Goal: Task Accomplishment & Management: Manage account settings

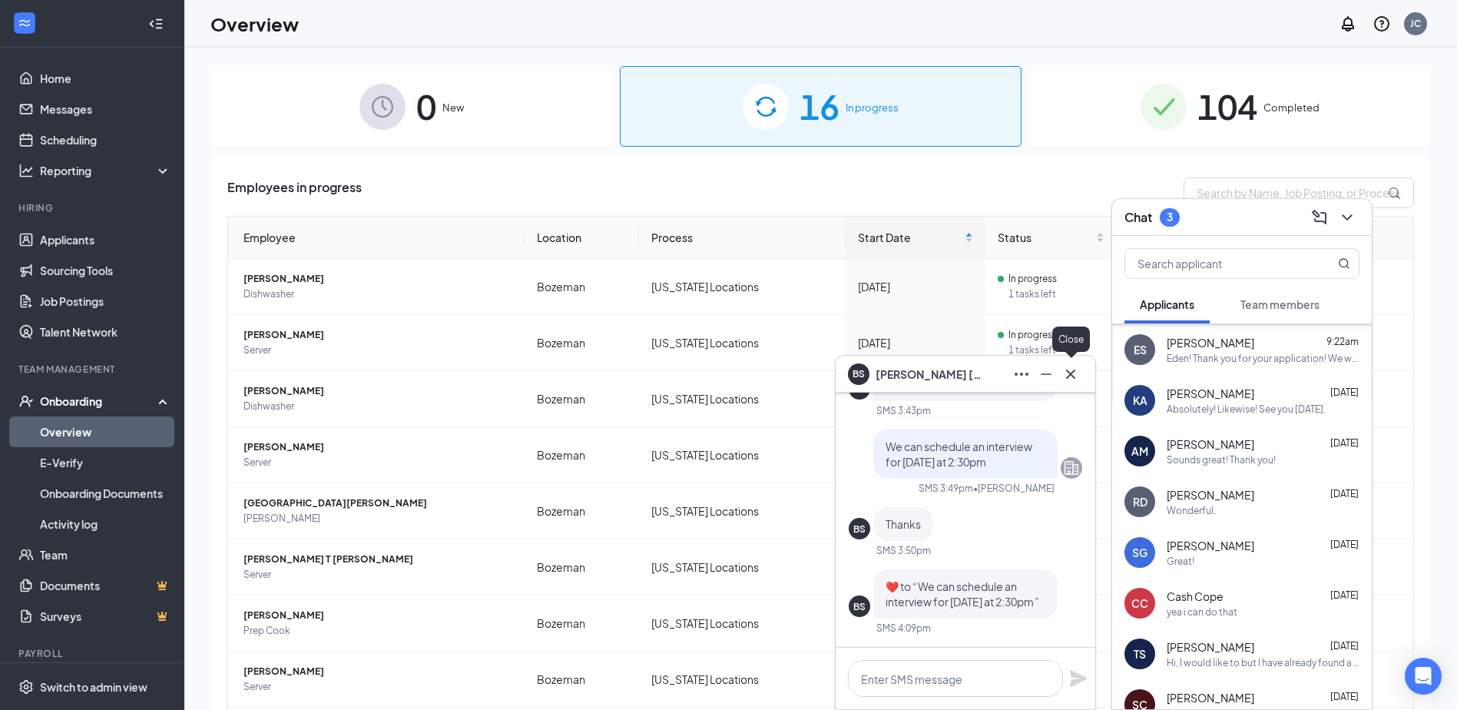
scroll to position [199, 0]
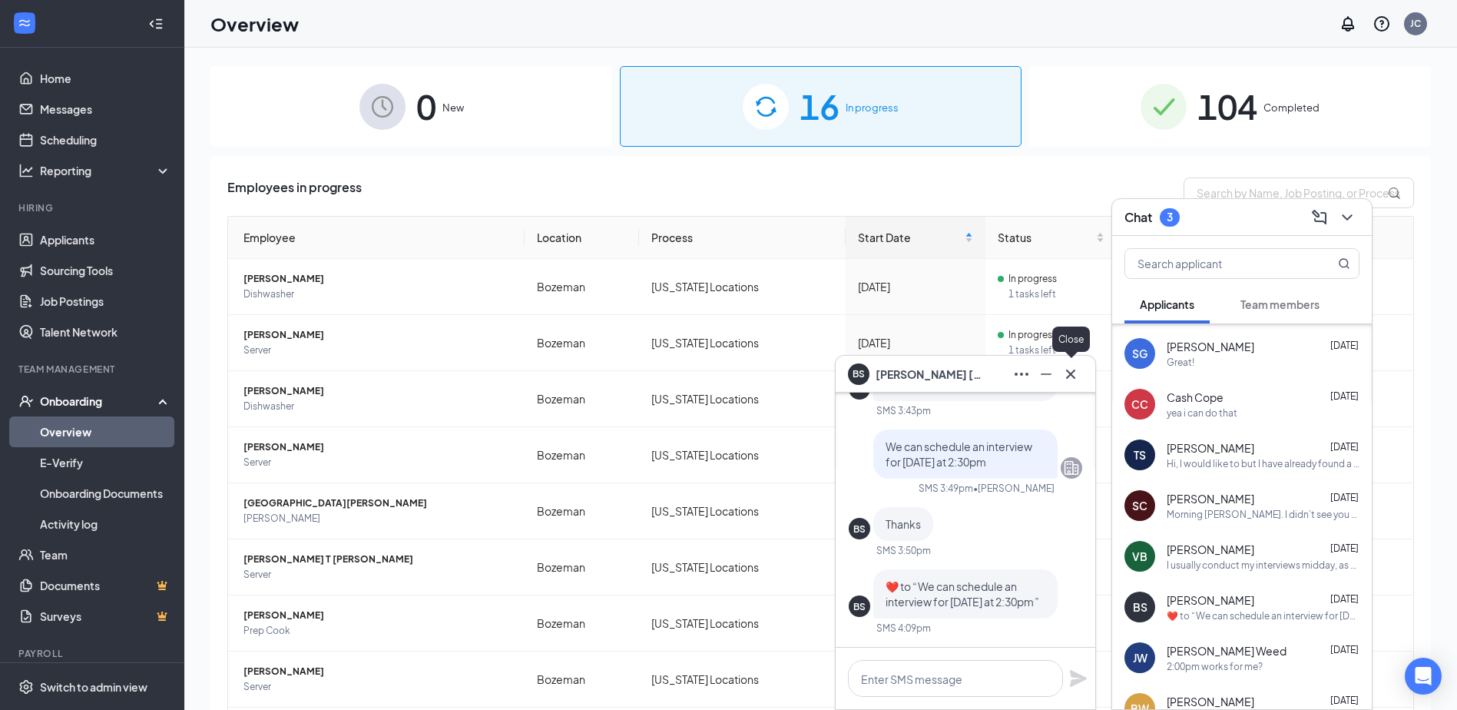
click at [1074, 369] on icon "Cross" at bounding box center [1070, 374] width 18 height 18
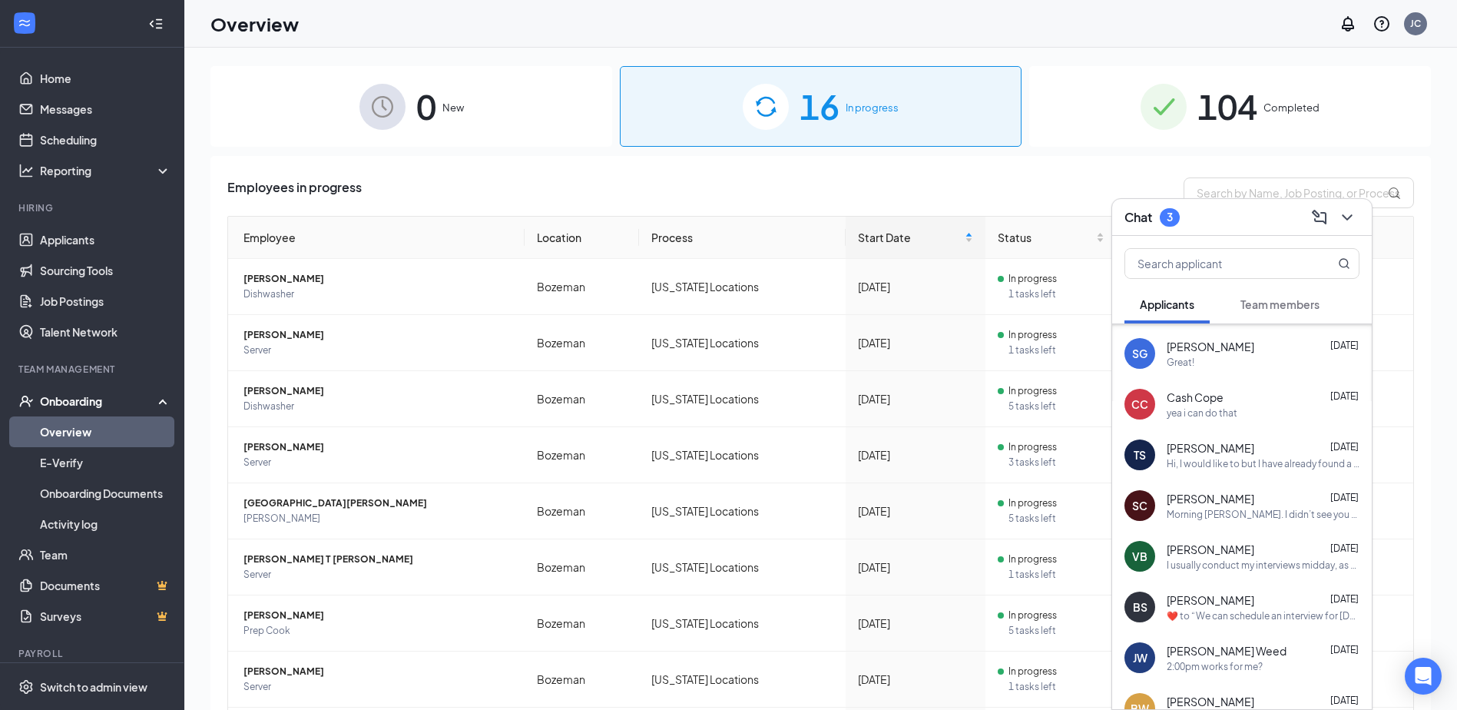
scroll to position [0, 0]
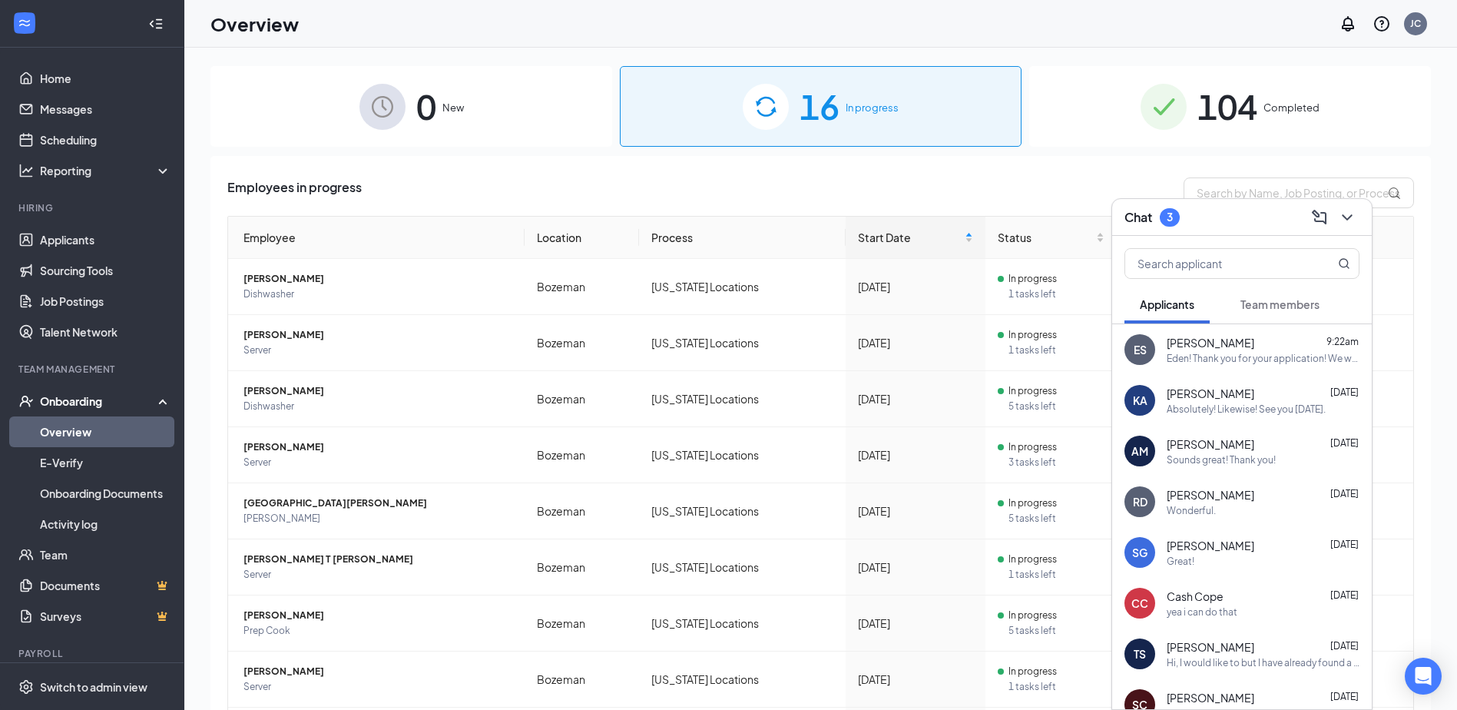
click at [451, 141] on div "0 New" at bounding box center [411, 106] width 402 height 81
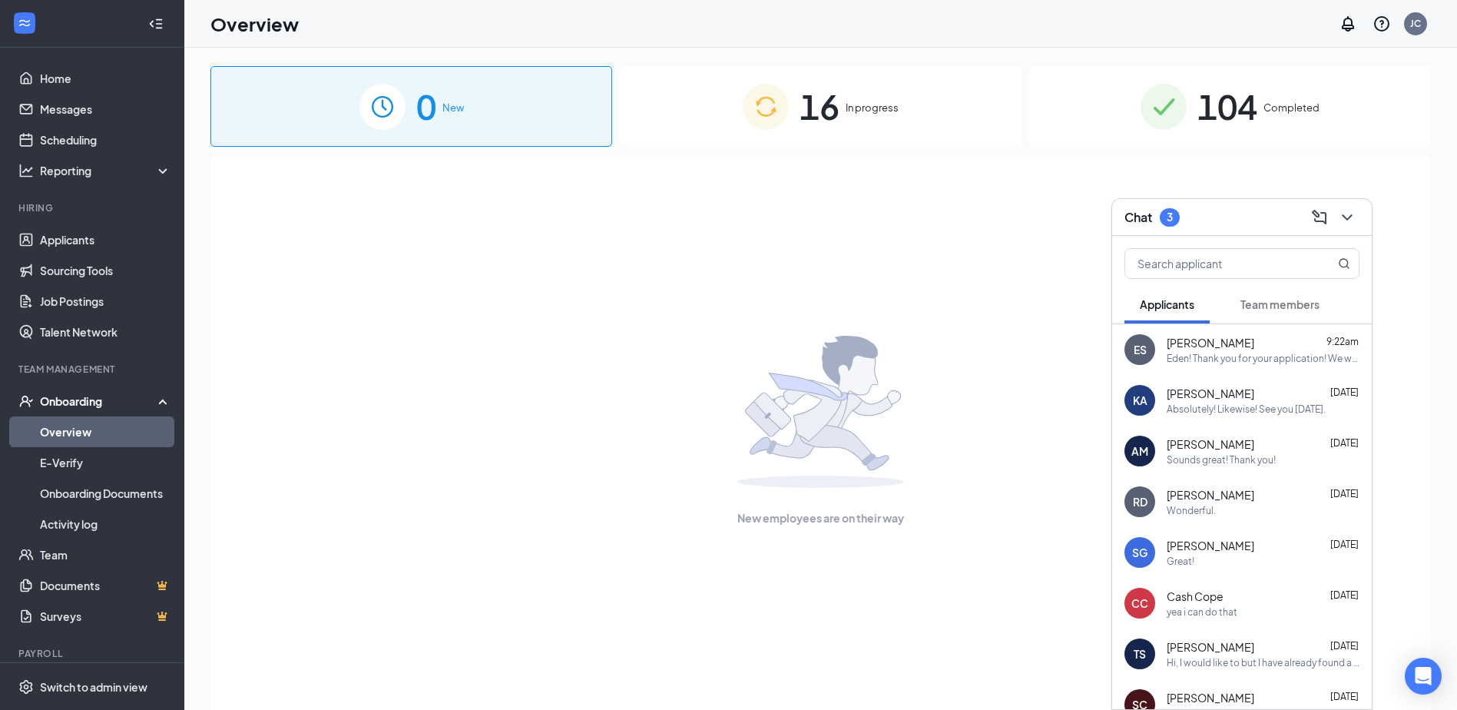
click at [776, 110] on img at bounding box center [766, 107] width 46 height 46
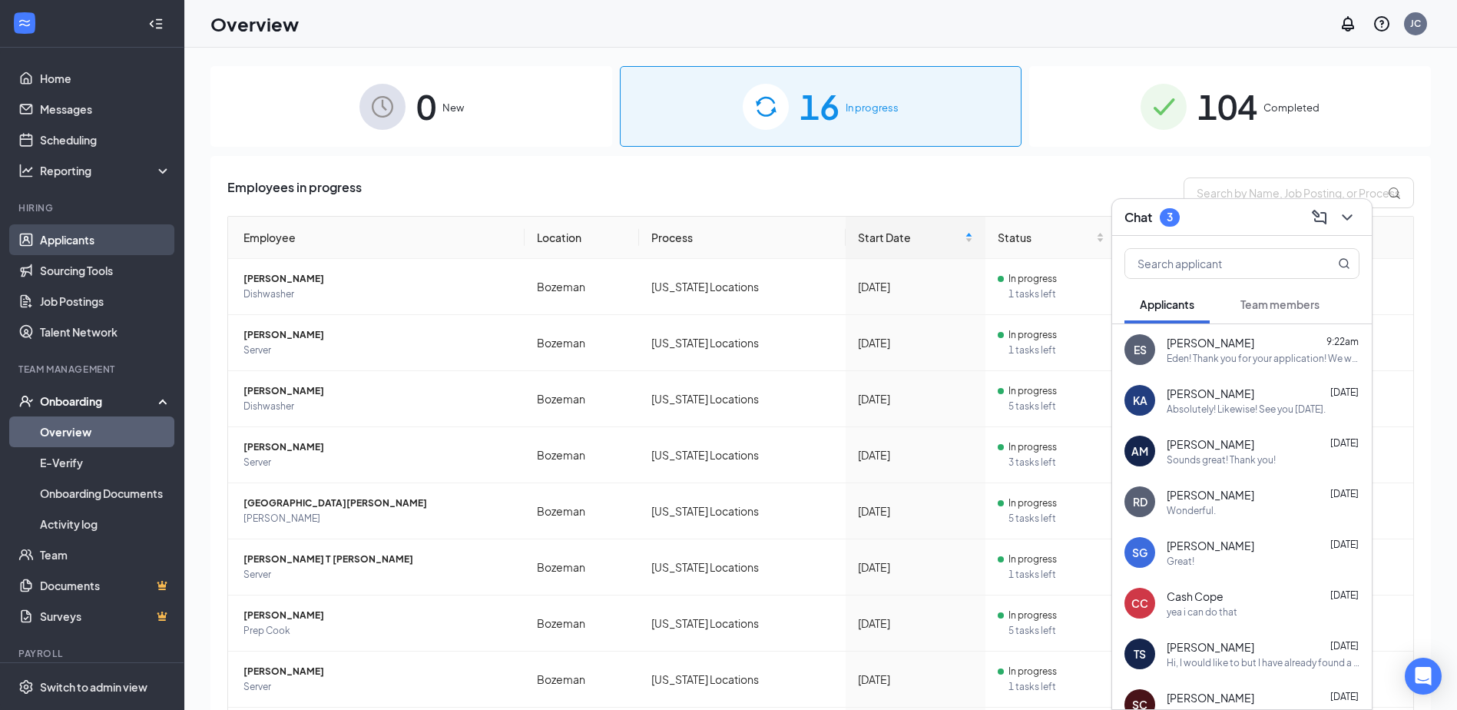
click at [76, 245] on link "Applicants" at bounding box center [105, 239] width 131 height 31
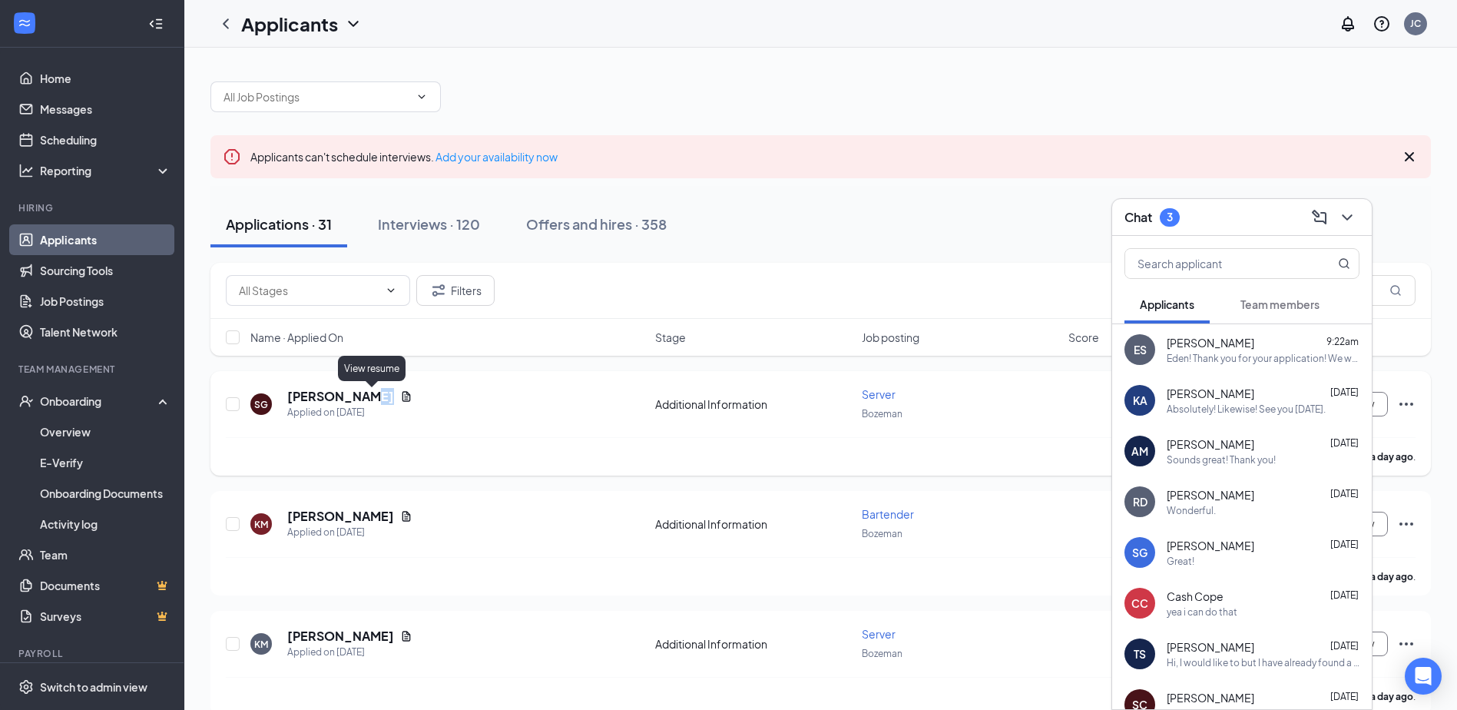
click at [400, 398] on icon "Document" at bounding box center [406, 396] width 12 height 12
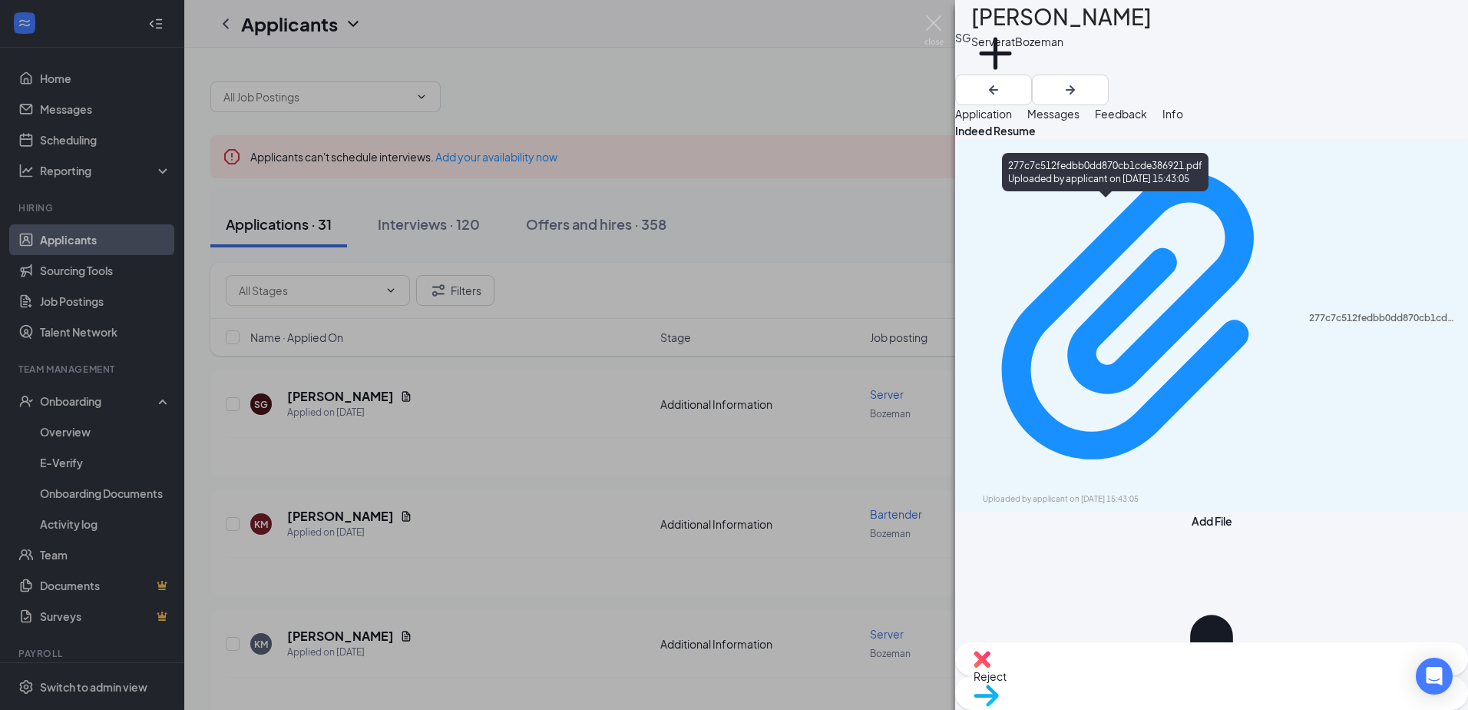
click at [1115, 232] on div "277c7c512fedbb0dd870cb1cde386921.pdf Uploaded by applicant on [DATE] 15:43:05" at bounding box center [1211, 325] width 513 height 373
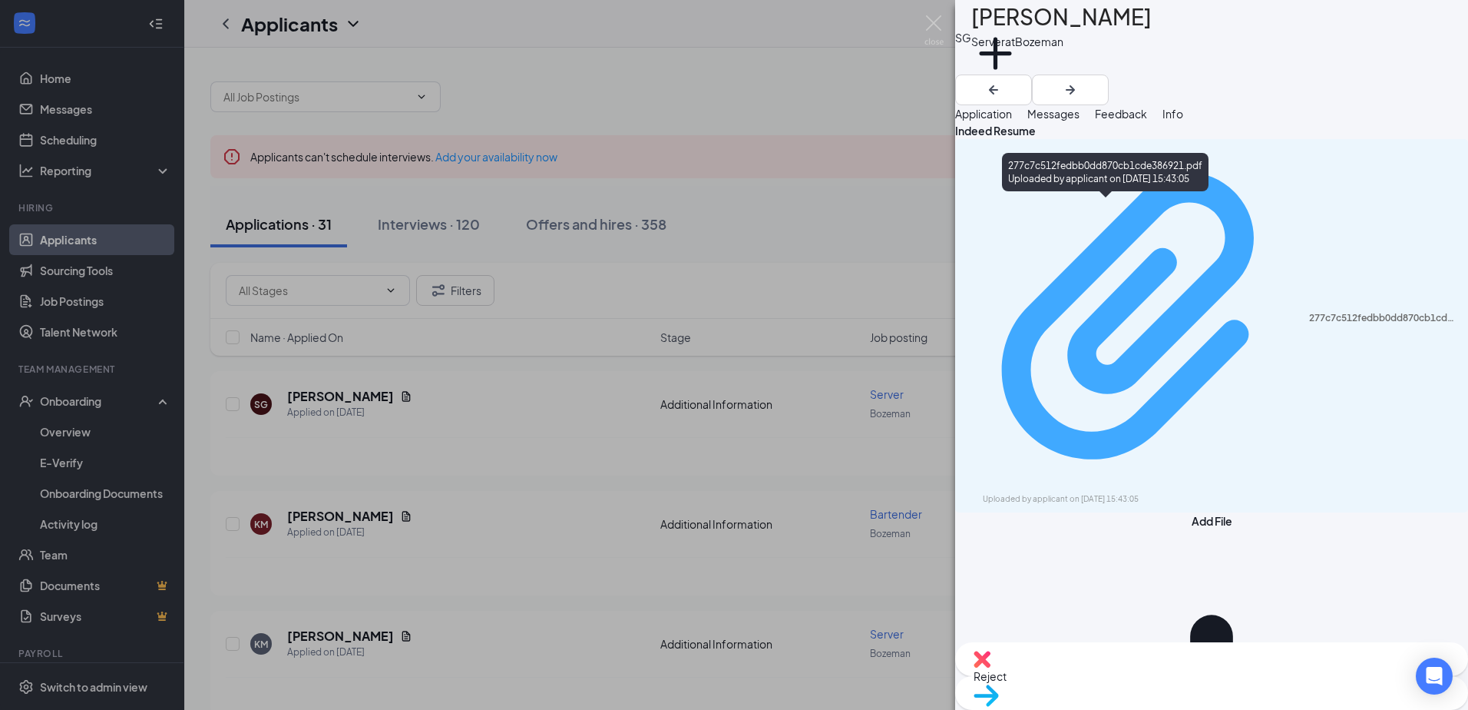
click at [1115, 493] on div "Uploaded by applicant on [DATE] 15:43:05" at bounding box center [1098, 499] width 230 height 12
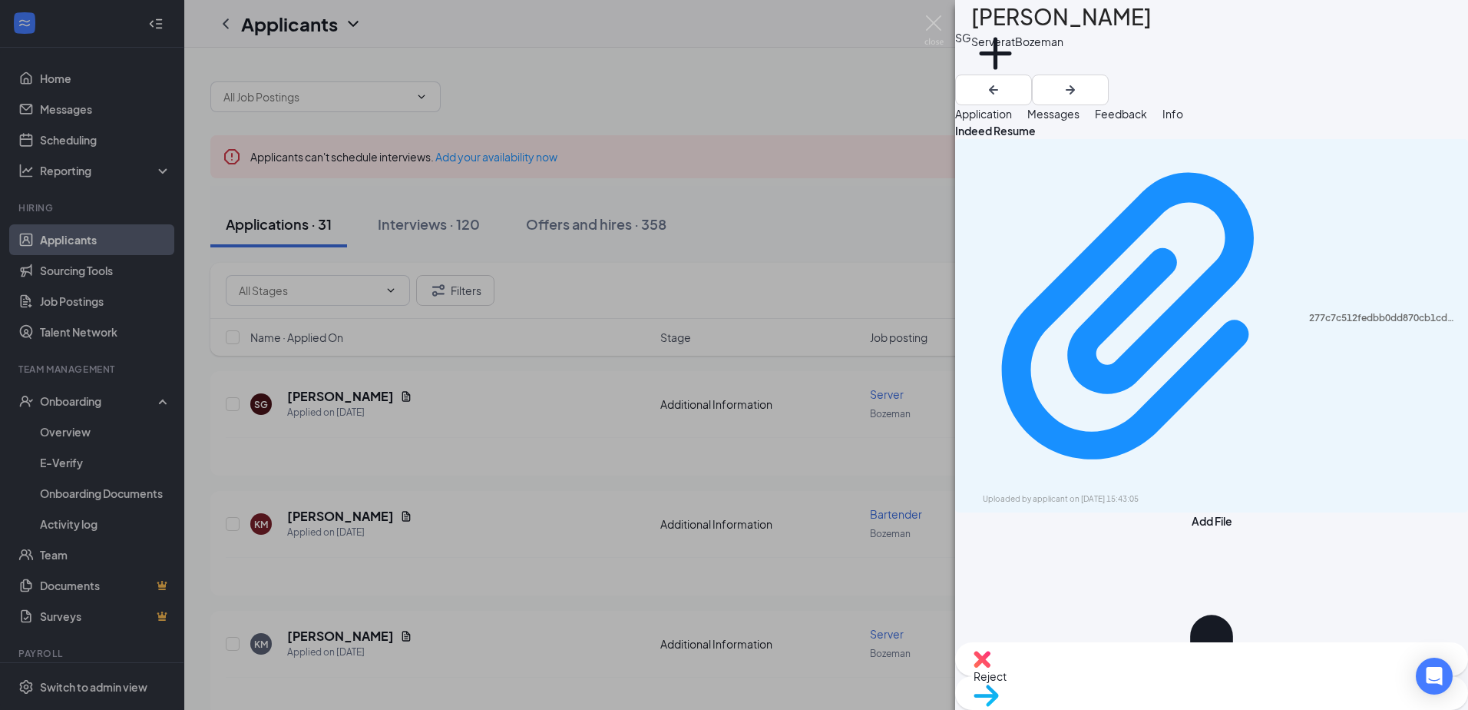
click at [610, 544] on div "SG [PERSON_NAME] Server at [GEOGRAPHIC_DATA] Add a tag Application Messages Fee…" at bounding box center [734, 355] width 1468 height 710
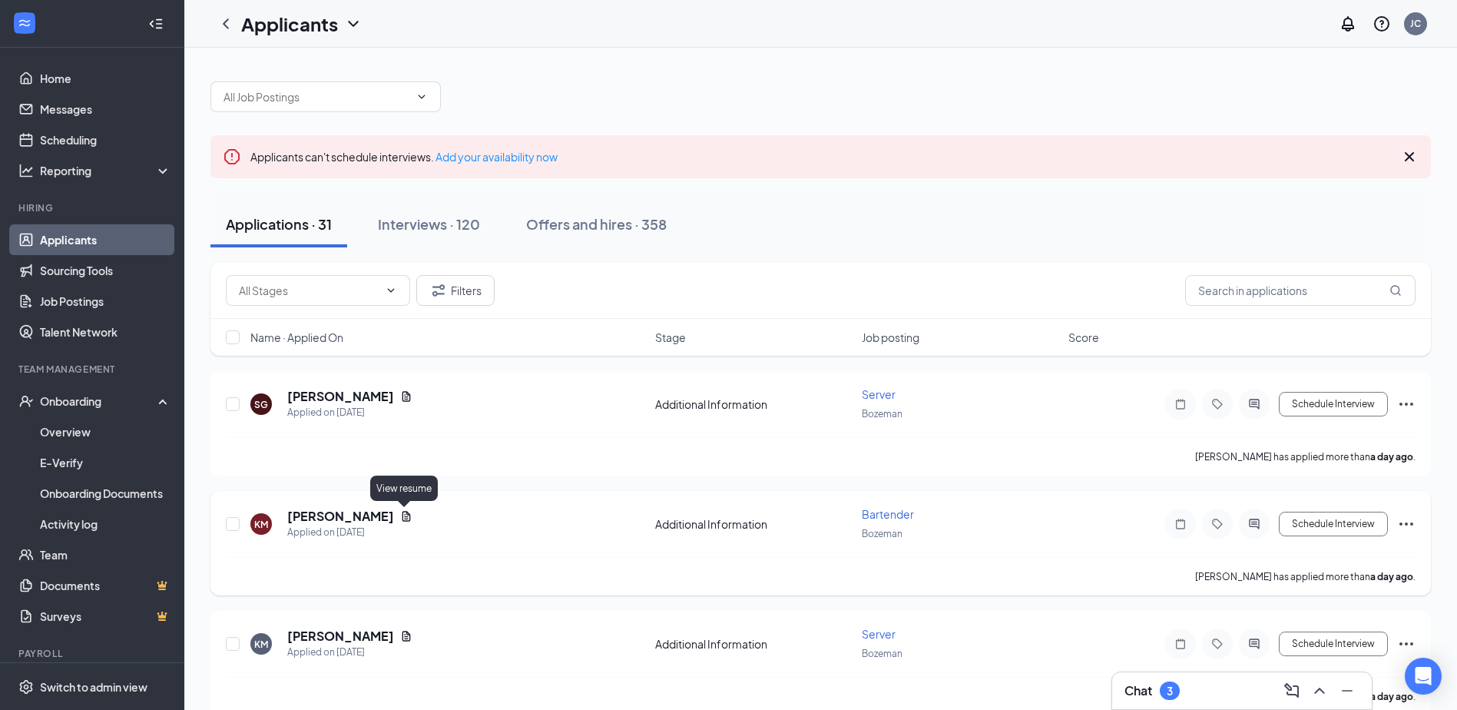
click at [408, 514] on icon "Document" at bounding box center [406, 516] width 8 height 10
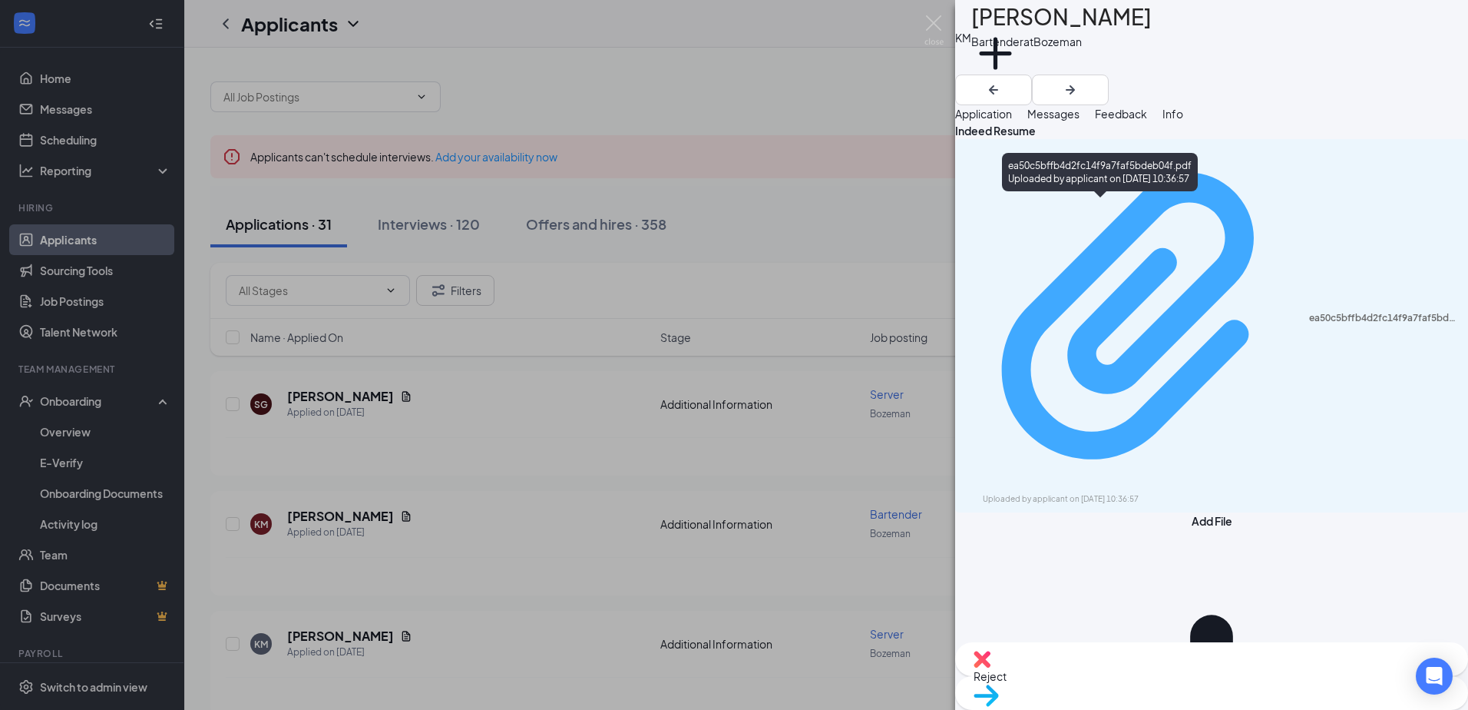
click at [1309, 312] on div "ea50c5bffb4d2fc14f9a7faf5bdeb04f.pdf" at bounding box center [1384, 318] width 150 height 12
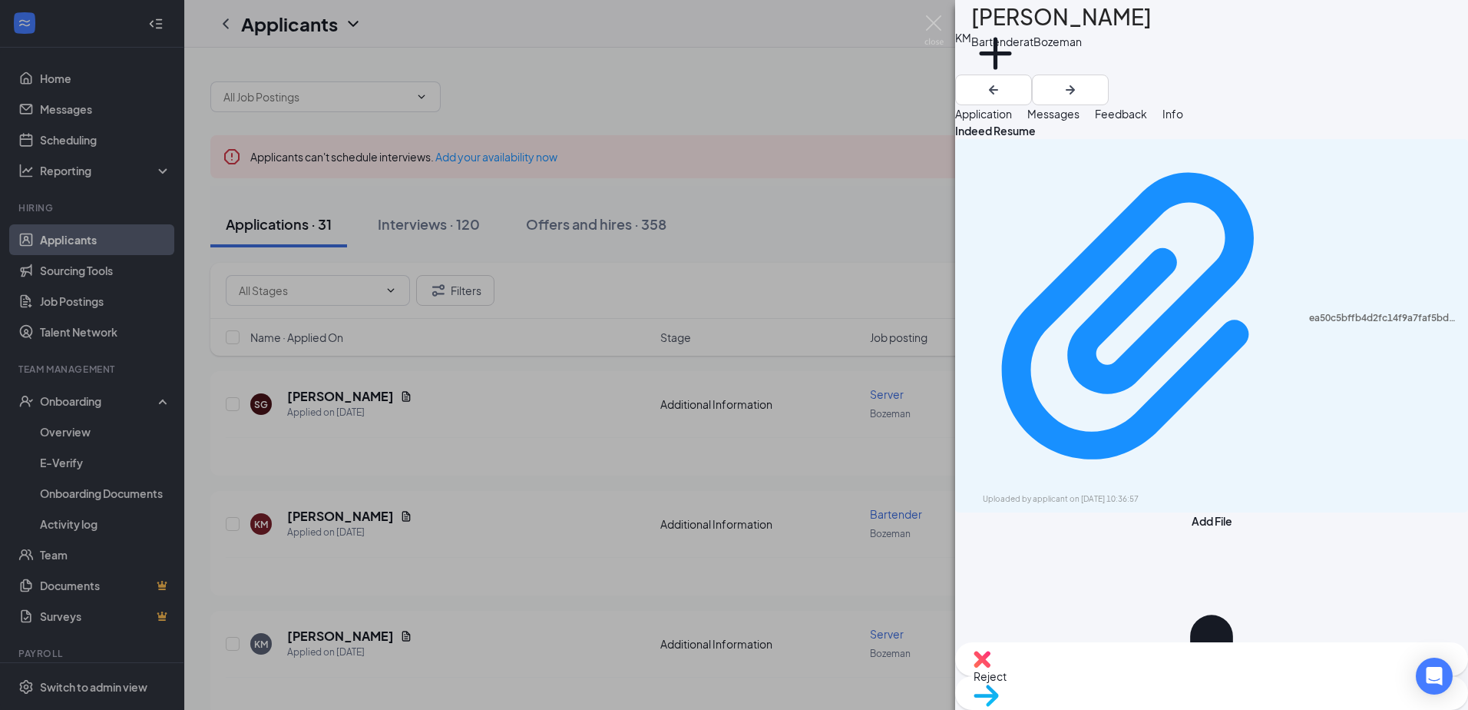
click at [571, 480] on div "KM [PERSON_NAME] Bartender at [GEOGRAPHIC_DATA] Add a tag Application Messages …" at bounding box center [734, 355] width 1468 height 710
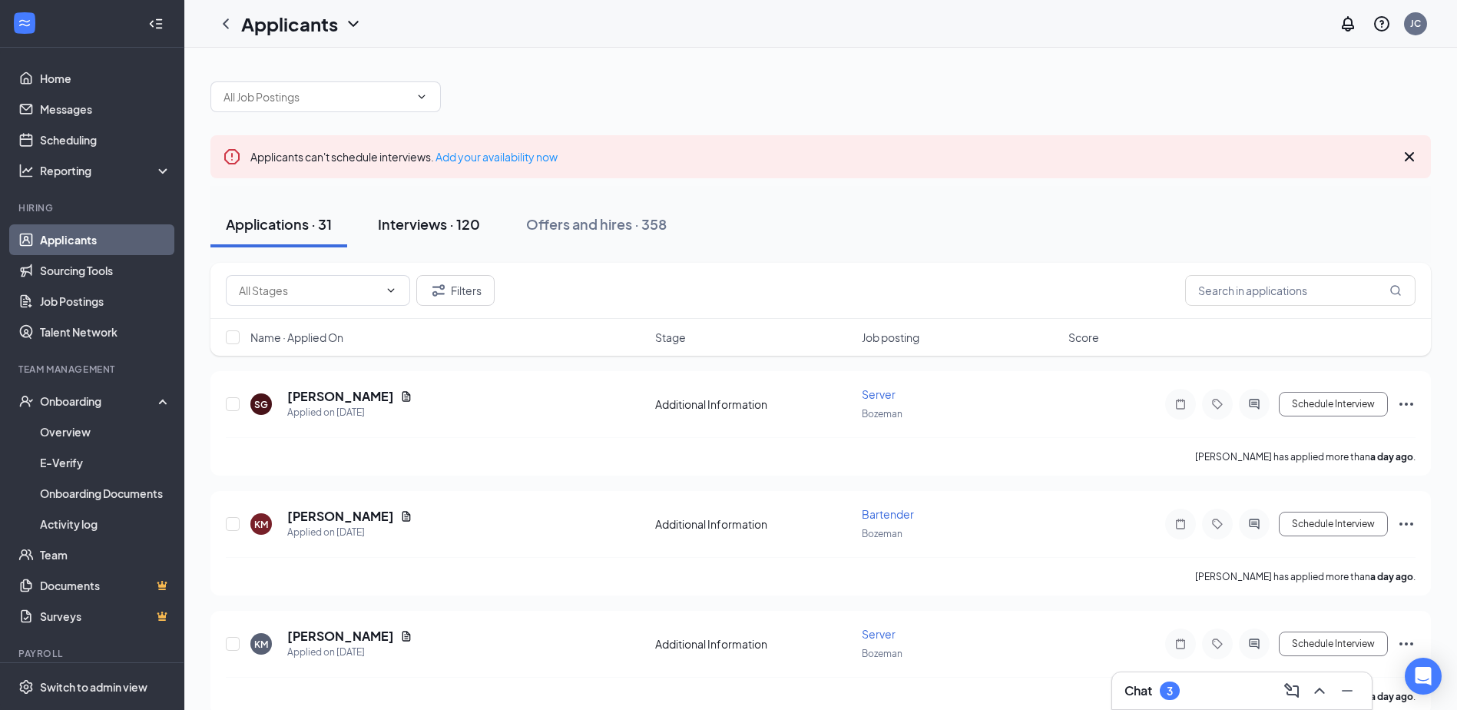
click at [424, 221] on div "Interviews · 120" at bounding box center [429, 223] width 102 height 19
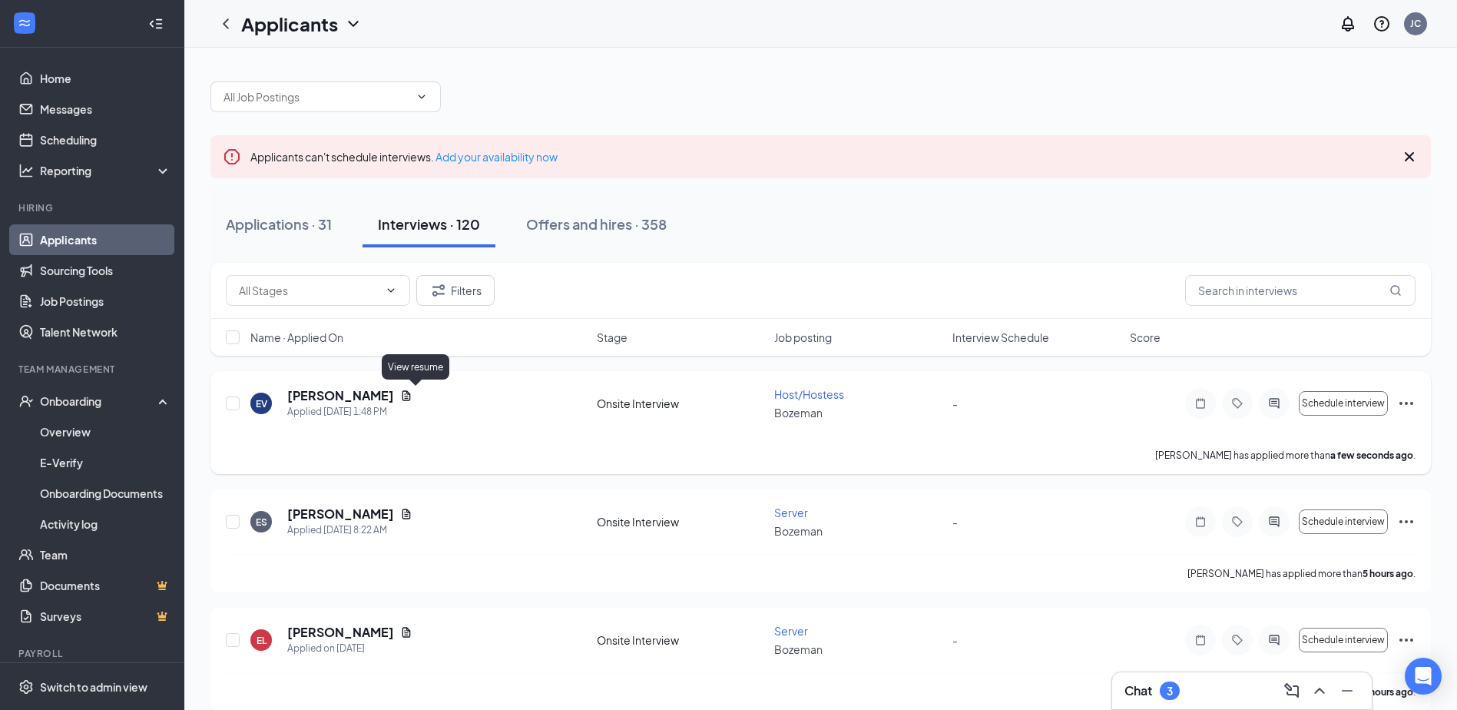
click at [411, 398] on icon "Document" at bounding box center [406, 395] width 8 height 10
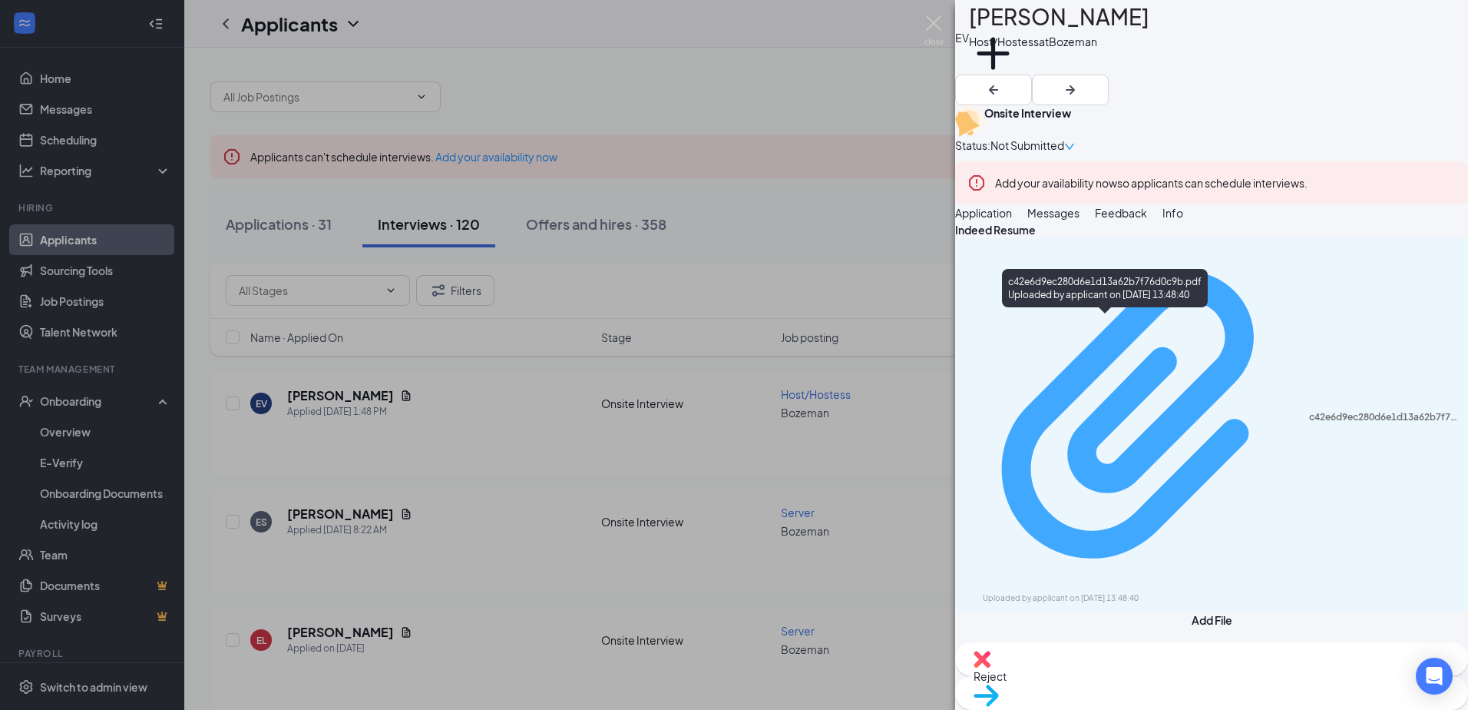
click at [1309, 411] on div "c42e6d9ec280d6e1d13a62b7f76d0c9b.pdf" at bounding box center [1384, 417] width 150 height 12
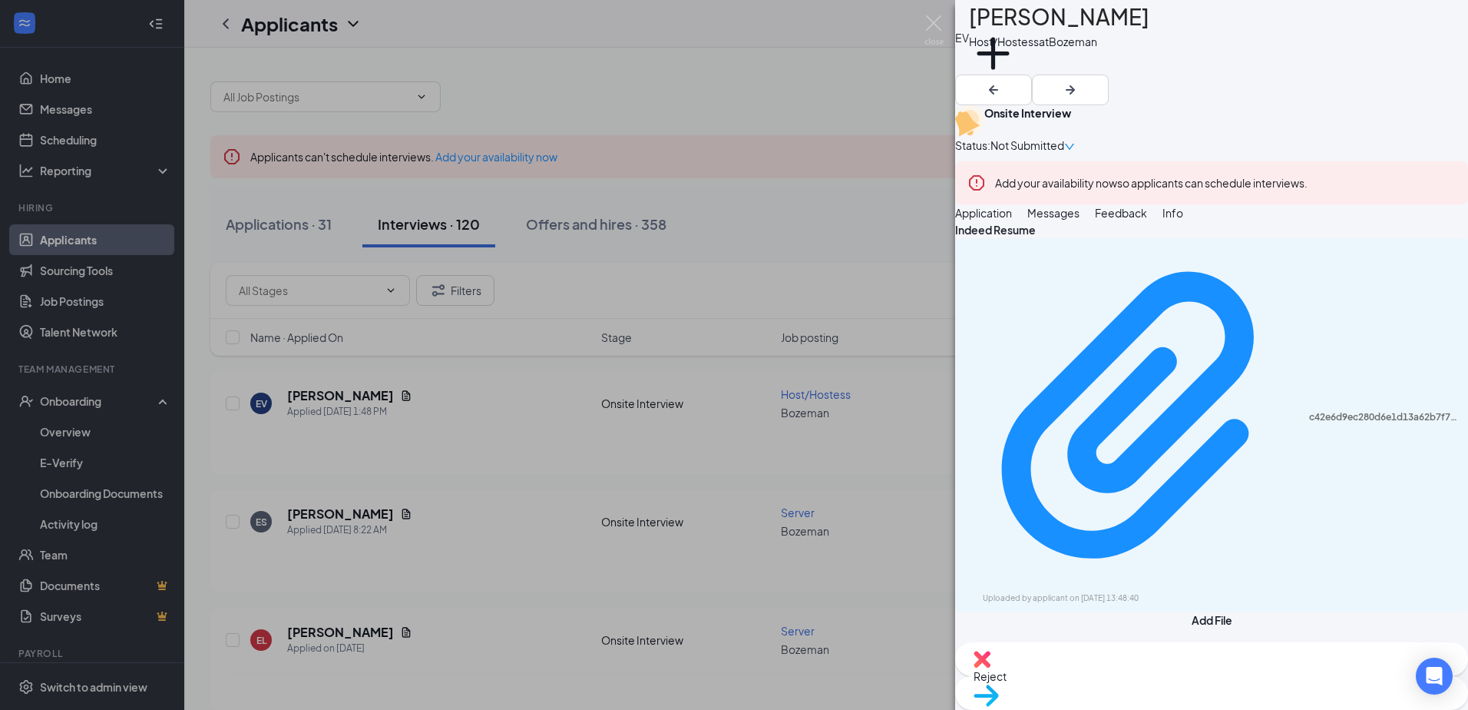
click at [456, 484] on div "EV [PERSON_NAME] Host/Hostess at [GEOGRAPHIC_DATA] Add a tag Onsite Interview S…" at bounding box center [734, 355] width 1468 height 710
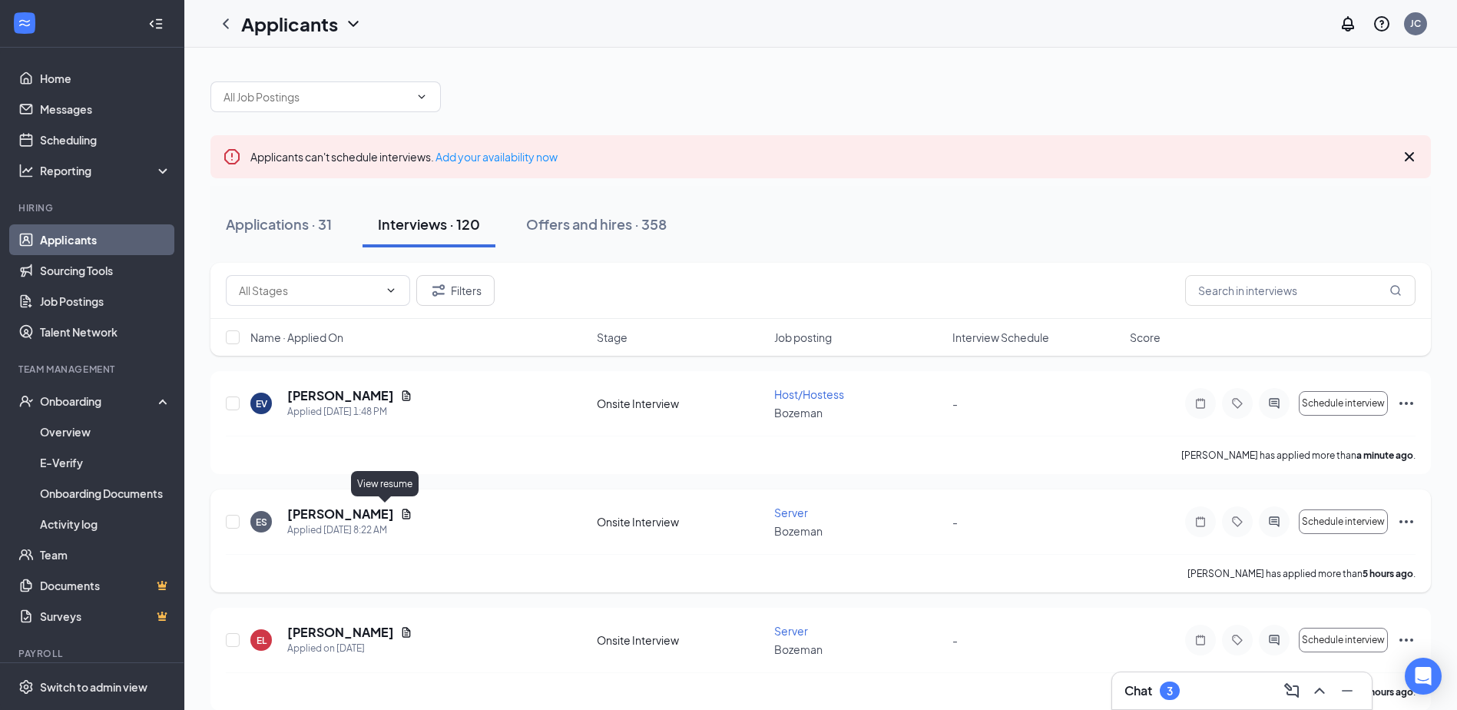
click at [402, 511] on icon "Document" at bounding box center [406, 513] width 8 height 10
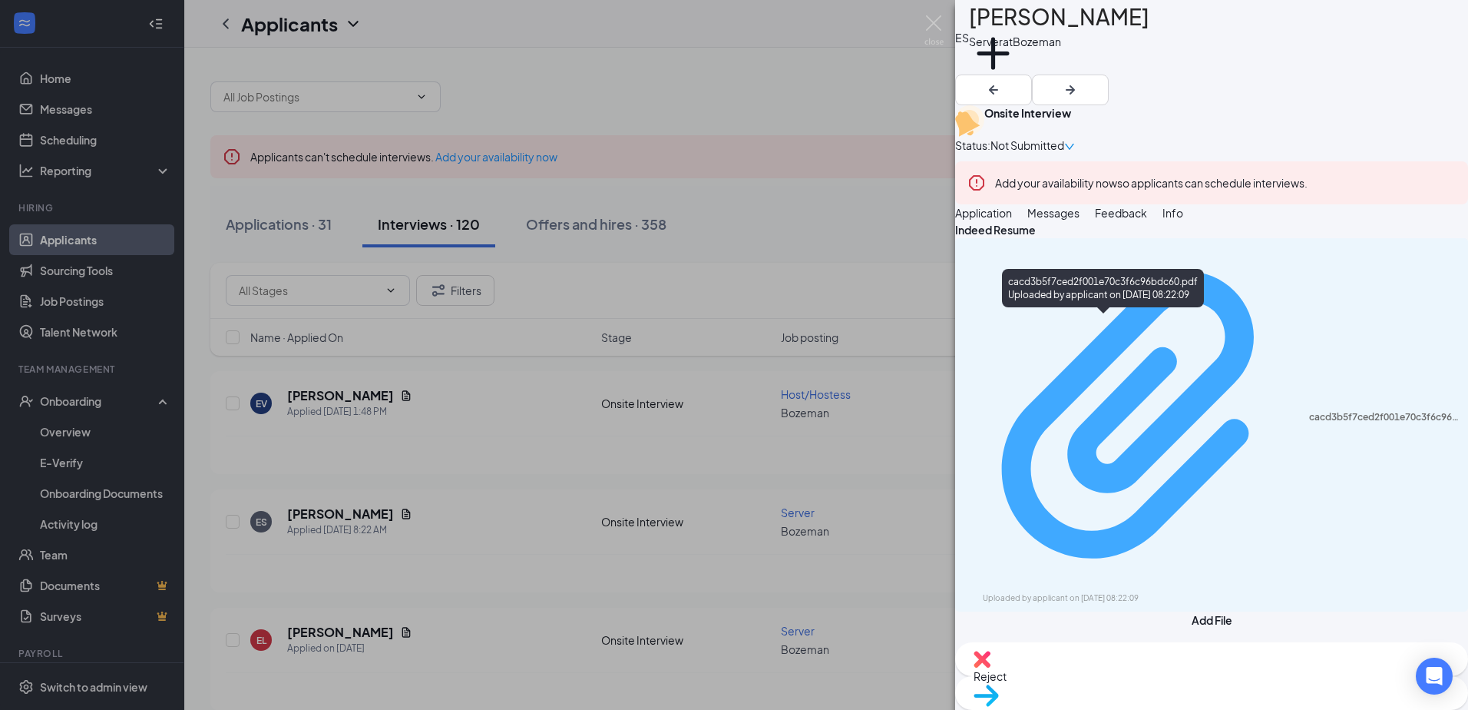
click at [1114, 592] on div "Uploaded by applicant on [DATE] 08:22:09" at bounding box center [1098, 598] width 230 height 12
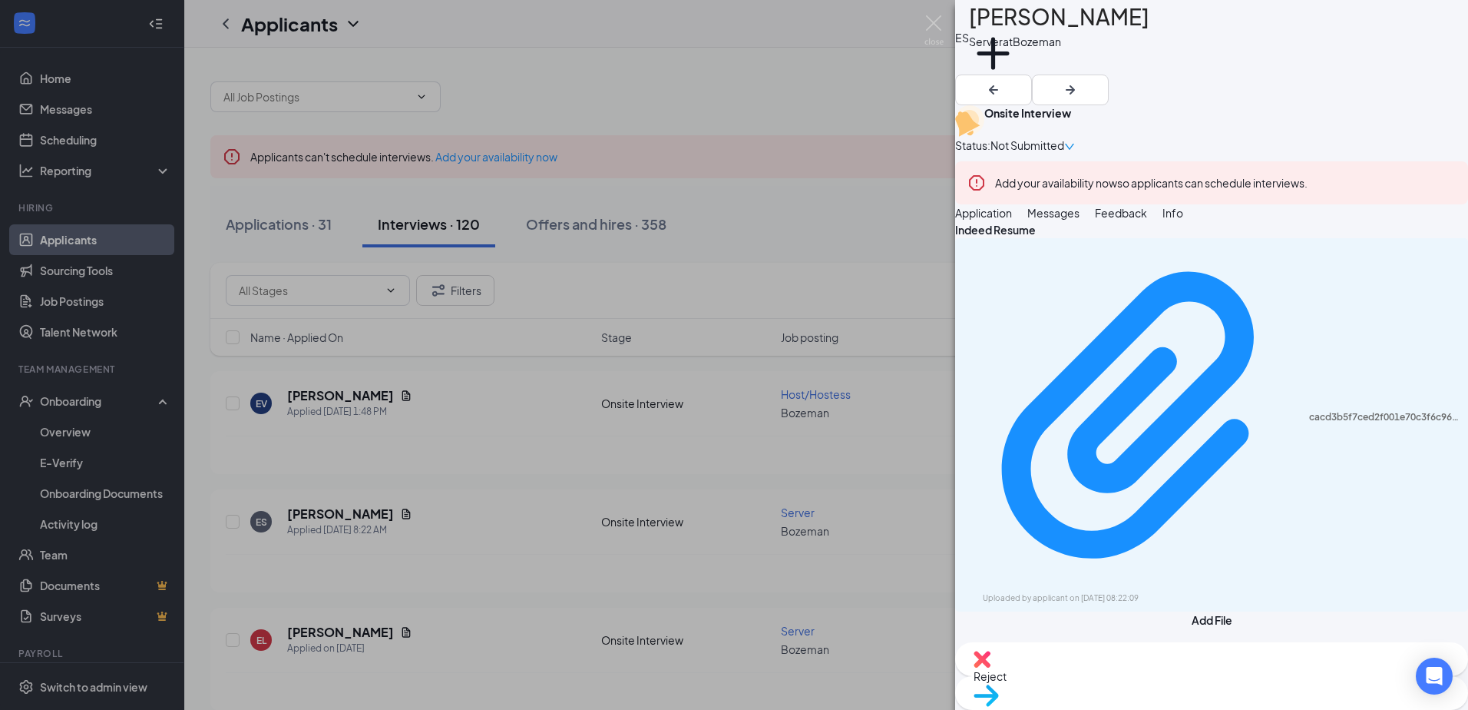
click at [529, 548] on div "ES [PERSON_NAME] Server at [GEOGRAPHIC_DATA] Add a tag Onsite Interview Status …" at bounding box center [734, 355] width 1468 height 710
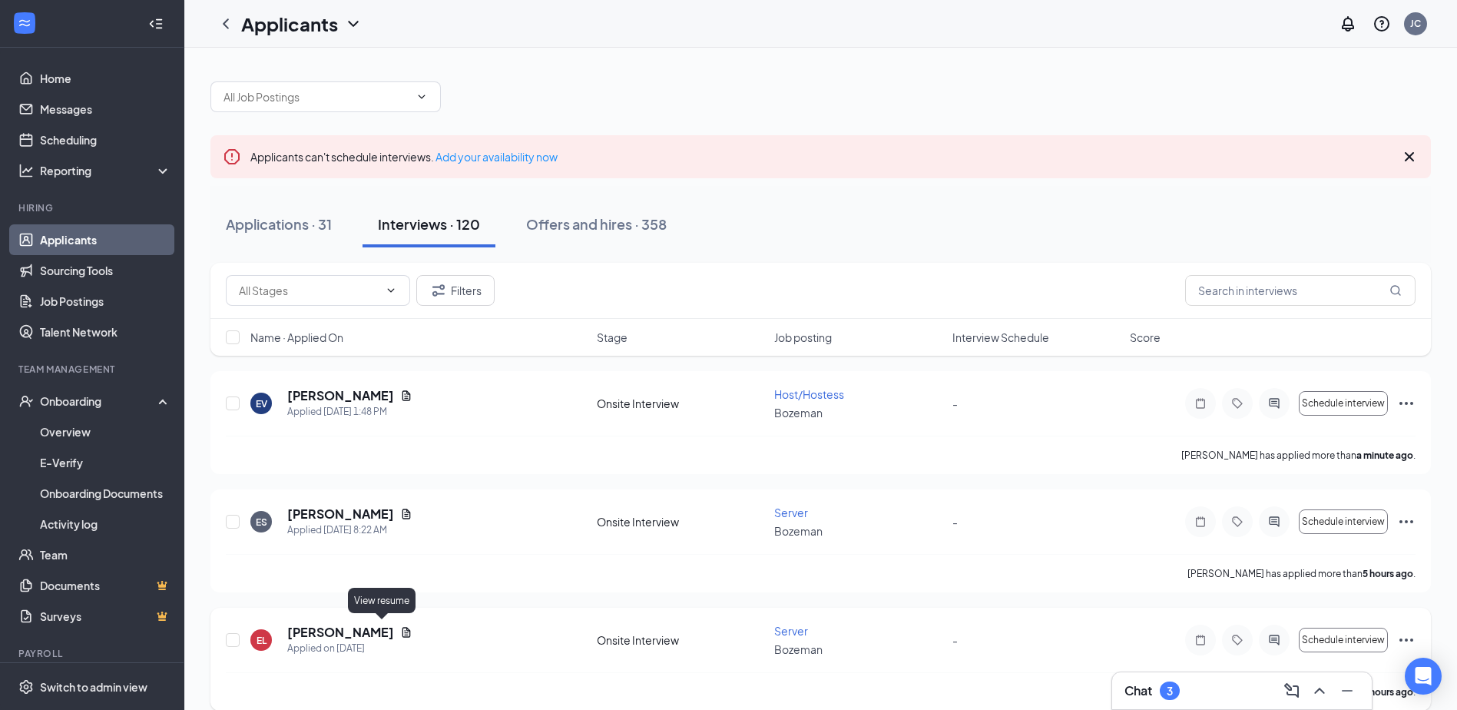
click at [400, 632] on icon "Document" at bounding box center [406, 632] width 12 height 12
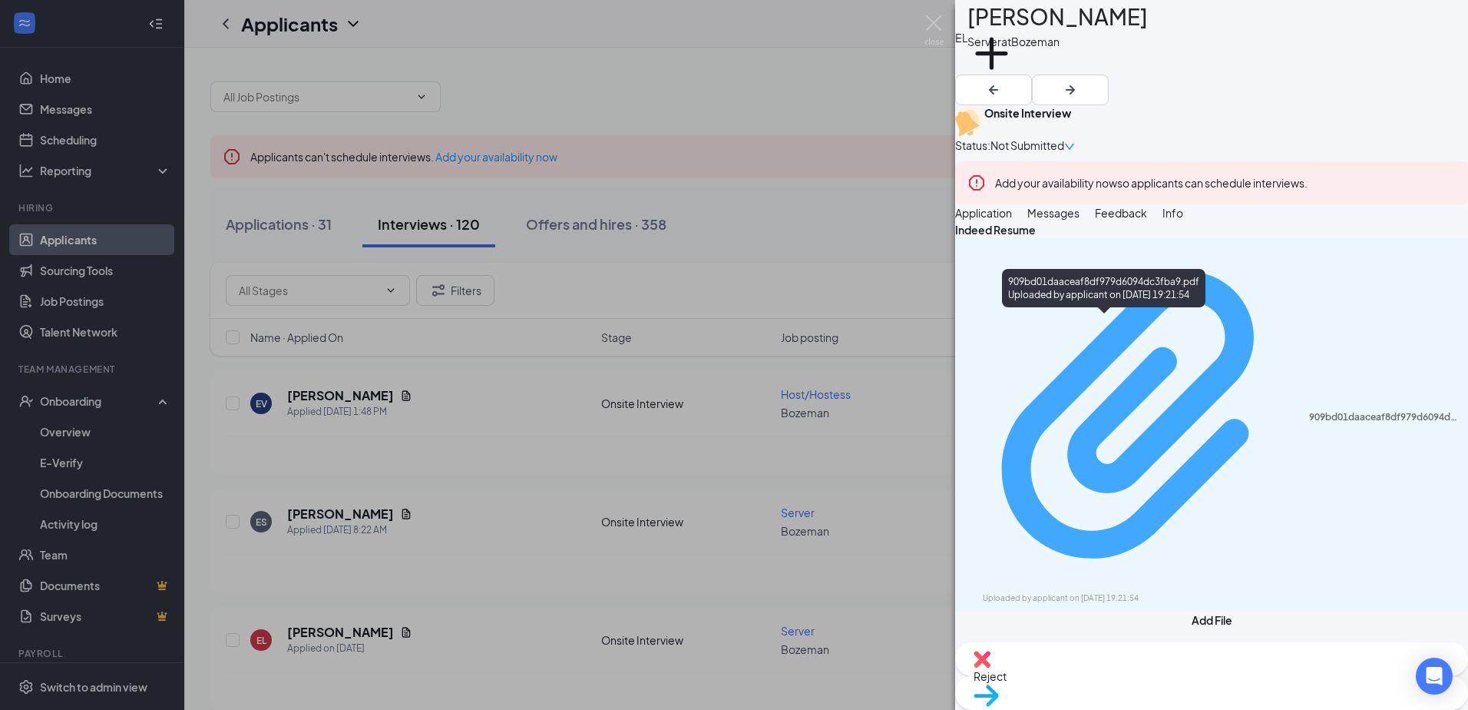
click at [1108, 592] on div "Uploaded by applicant on [DATE] 19:21:54" at bounding box center [1098, 598] width 230 height 12
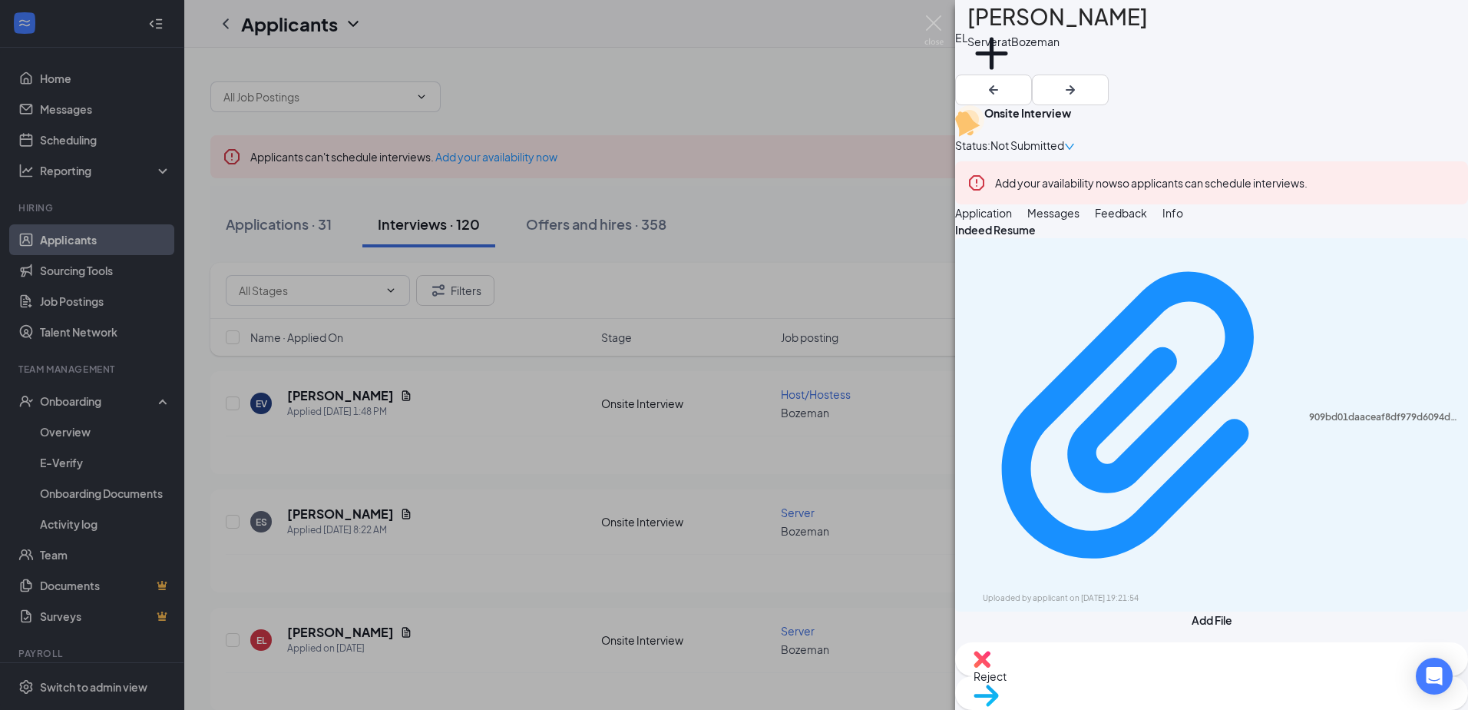
click at [942, 599] on div "EL [PERSON_NAME] Server at [GEOGRAPHIC_DATA] Add a tag Onsite Interview Status …" at bounding box center [734, 355] width 1468 height 710
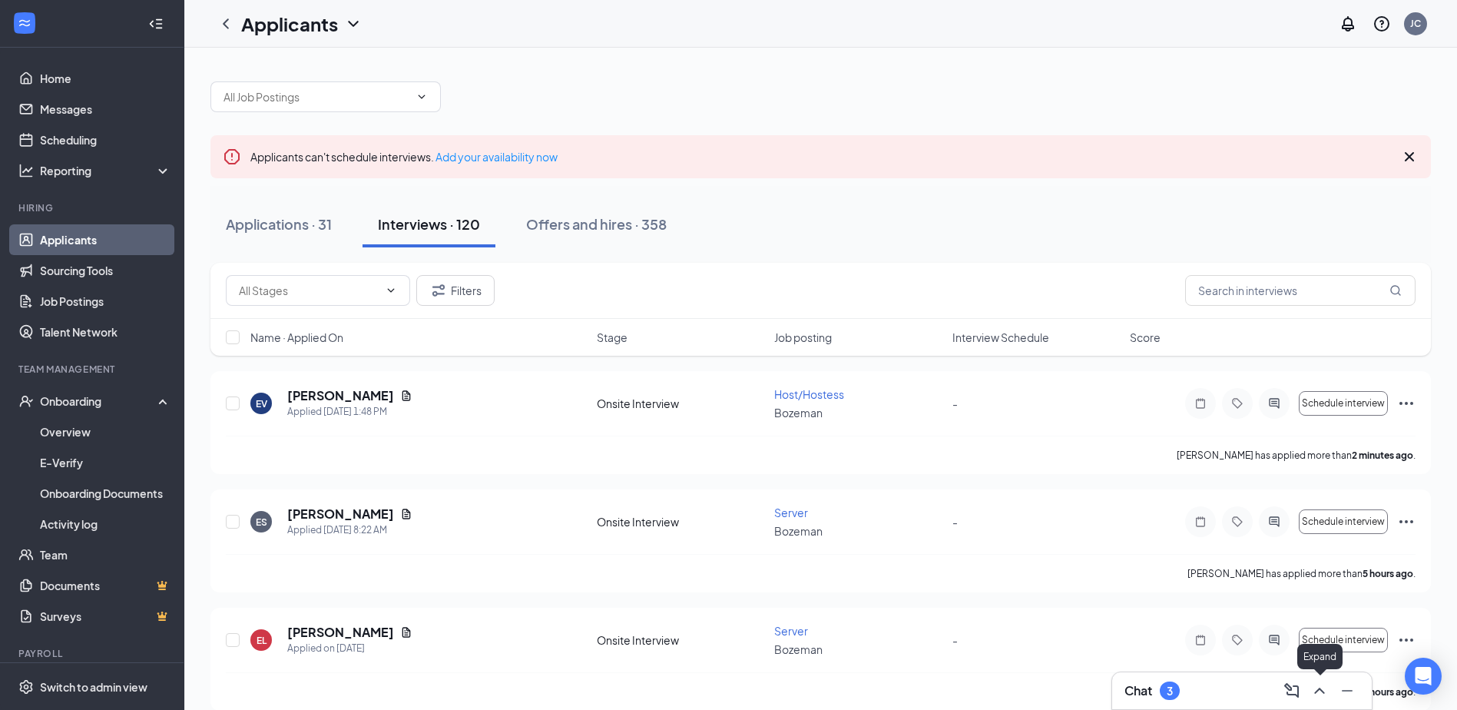
click at [1321, 686] on icon "ChevronUp" at bounding box center [1319, 690] width 18 height 18
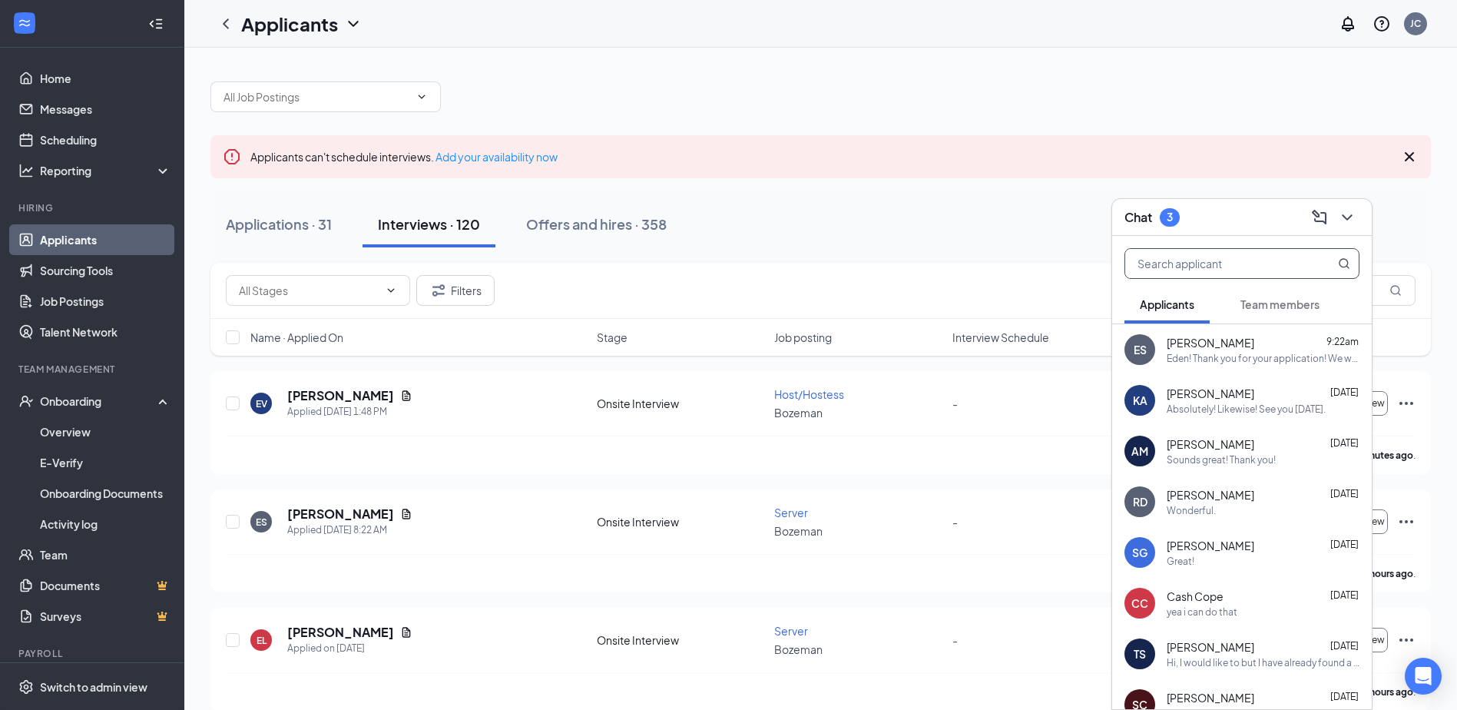
click at [1168, 272] on input "text" at bounding box center [1216, 263] width 182 height 29
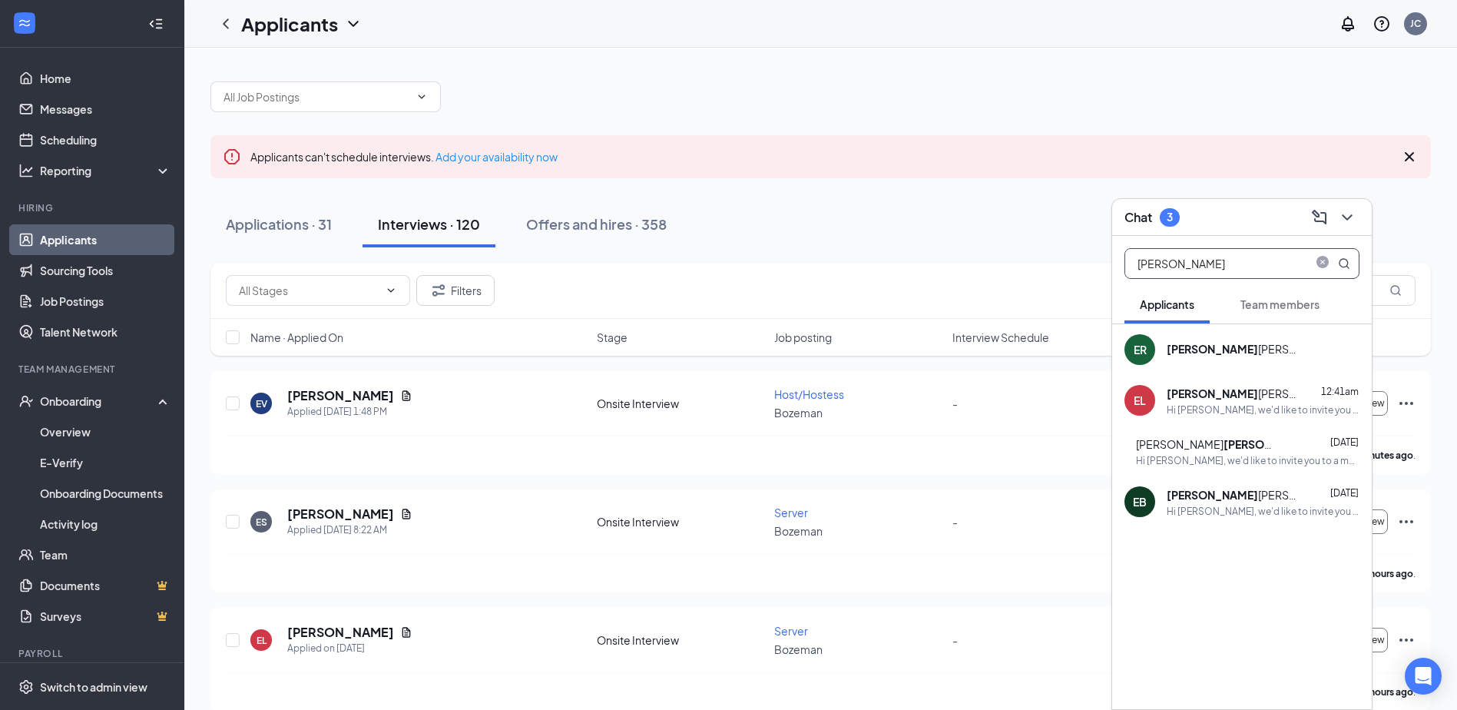
type input "[PERSON_NAME]"
click at [1188, 409] on div "Hi [PERSON_NAME], we'd like to invite you to a meeting with Old Chicago Pizza &…" at bounding box center [1263, 409] width 193 height 13
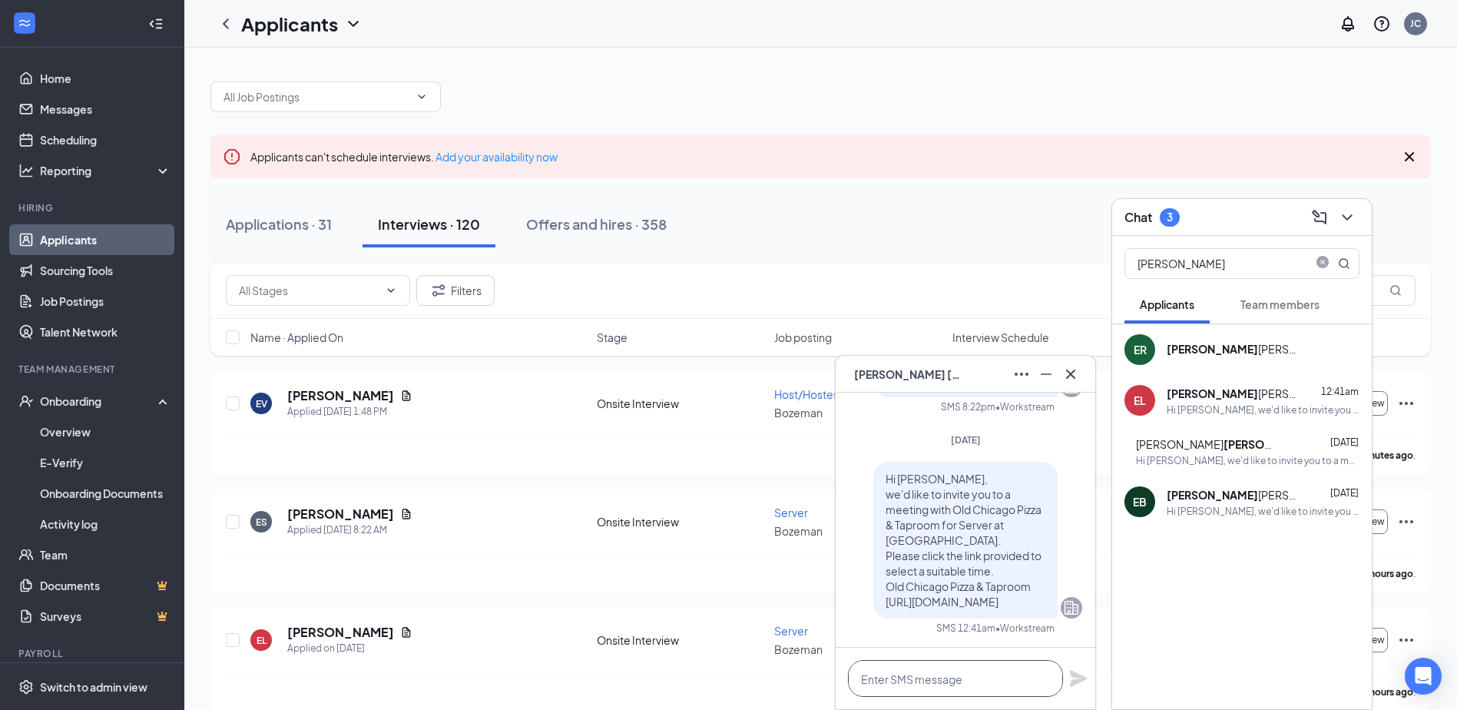
click at [898, 687] on textarea at bounding box center [955, 678] width 215 height 37
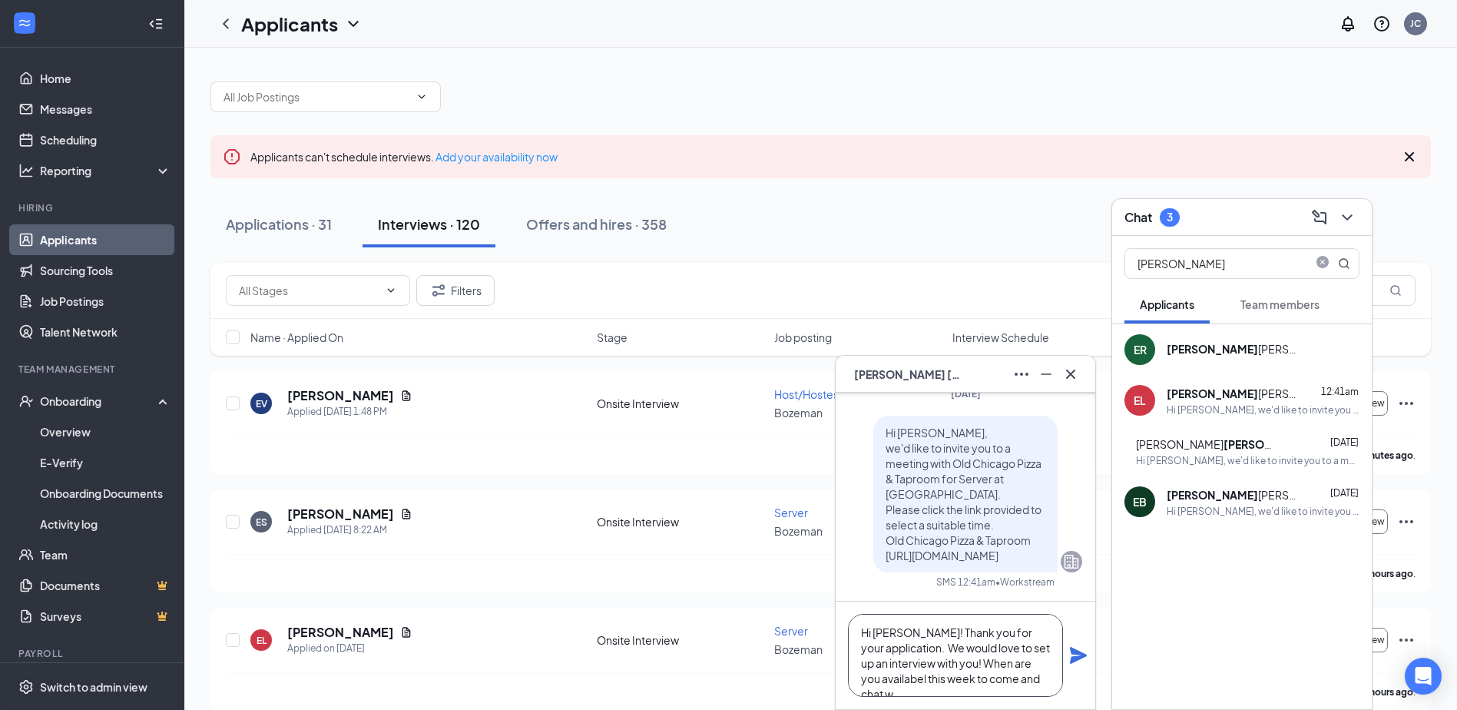
scroll to position [16, 0]
click at [881, 670] on textarea "Hi [PERSON_NAME]! Thank you for your application. We would love to set up an in…" at bounding box center [955, 655] width 215 height 83
click at [881, 653] on textarea "Hi [PERSON_NAME]! Thank you for your application. We would love to set up an in…" at bounding box center [955, 655] width 215 height 83
drag, startPoint x: 928, startPoint y: 680, endPoint x: 941, endPoint y: 673, distance: 14.4
click at [928, 679] on textarea "Hi [PERSON_NAME]! Thank you for your application. We would love to set up an in…" at bounding box center [955, 655] width 215 height 83
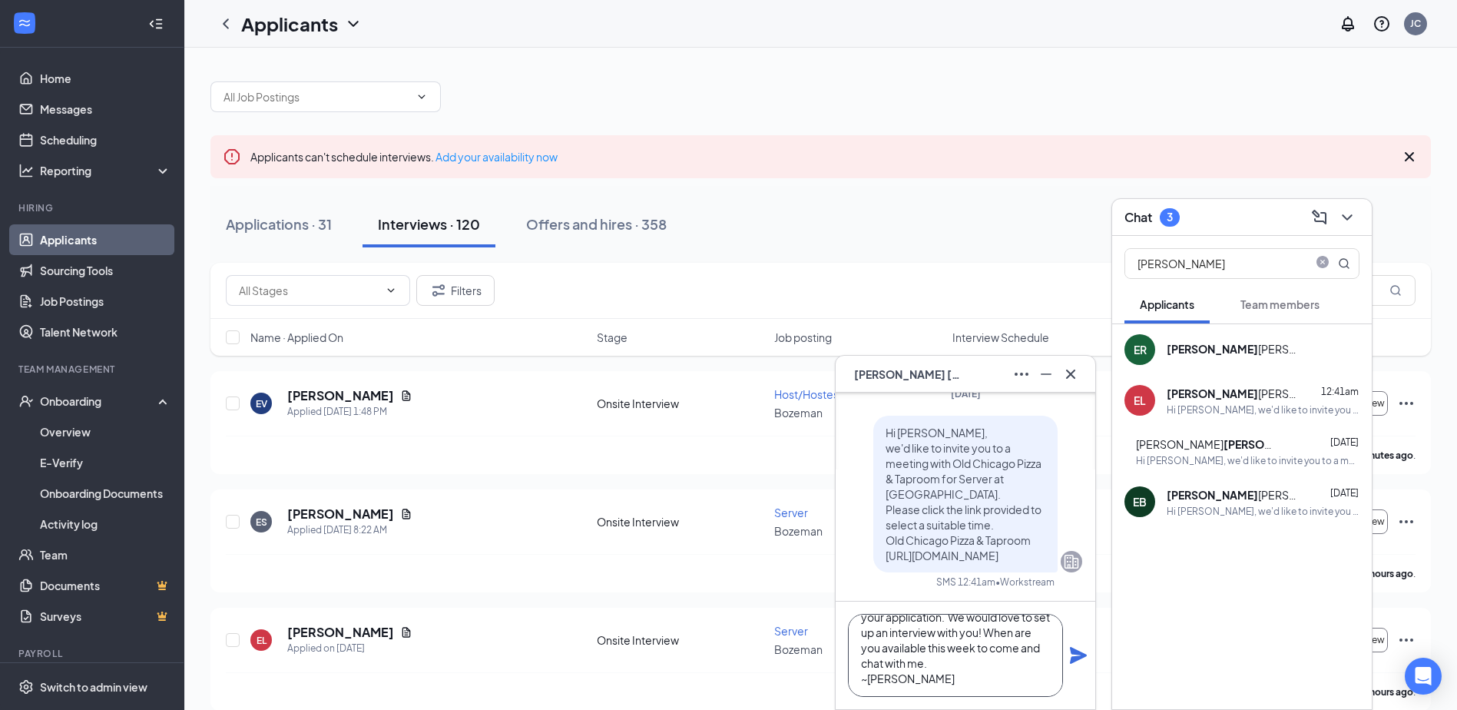
scroll to position [47, 0]
type textarea "Hi [PERSON_NAME]! Thank you for your application. We would love to set up an in…"
click at [558, 656] on div "EL [PERSON_NAME] Applied on [DATE] Onsite Interview Server Bozeman - Schedule i…" at bounding box center [821, 647] width 1190 height 49
click at [1039, 376] on icon "Minimize" at bounding box center [1046, 374] width 18 height 18
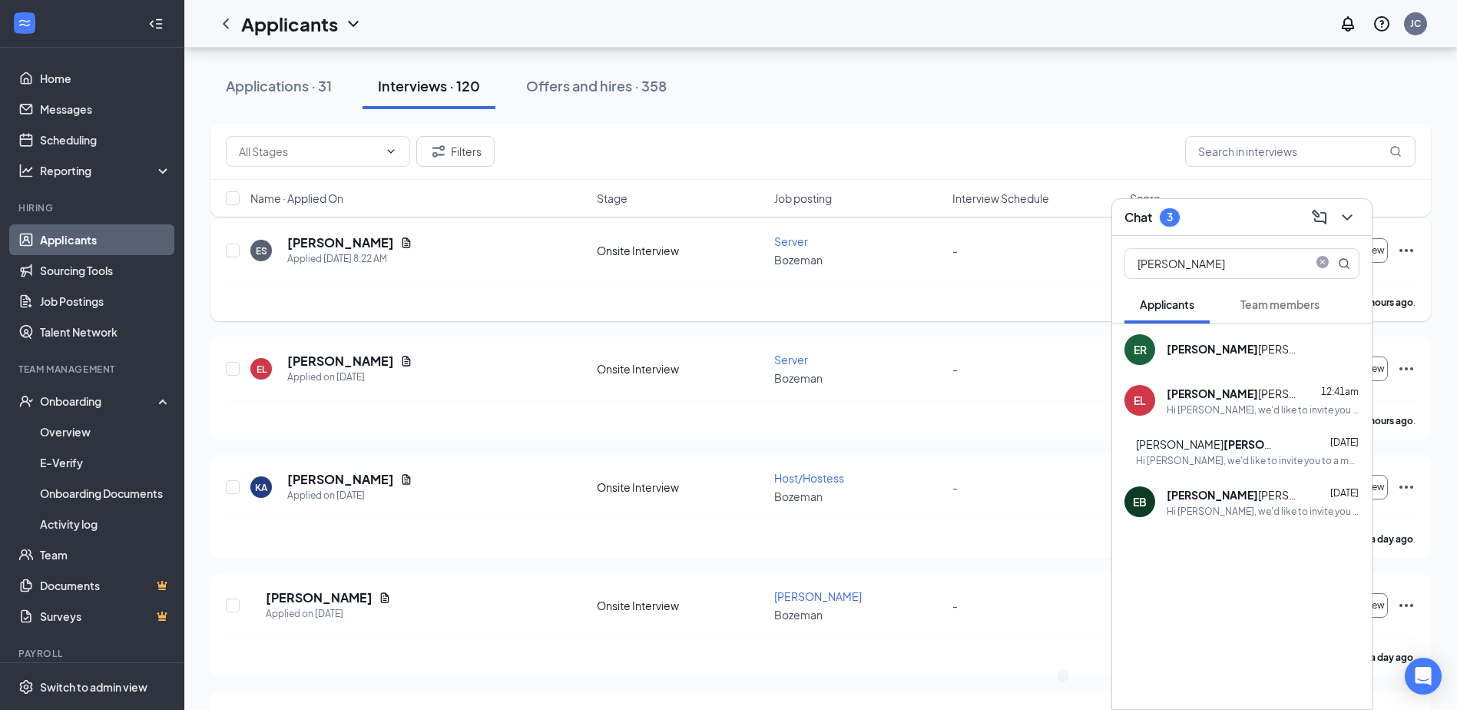
scroll to position [307, 0]
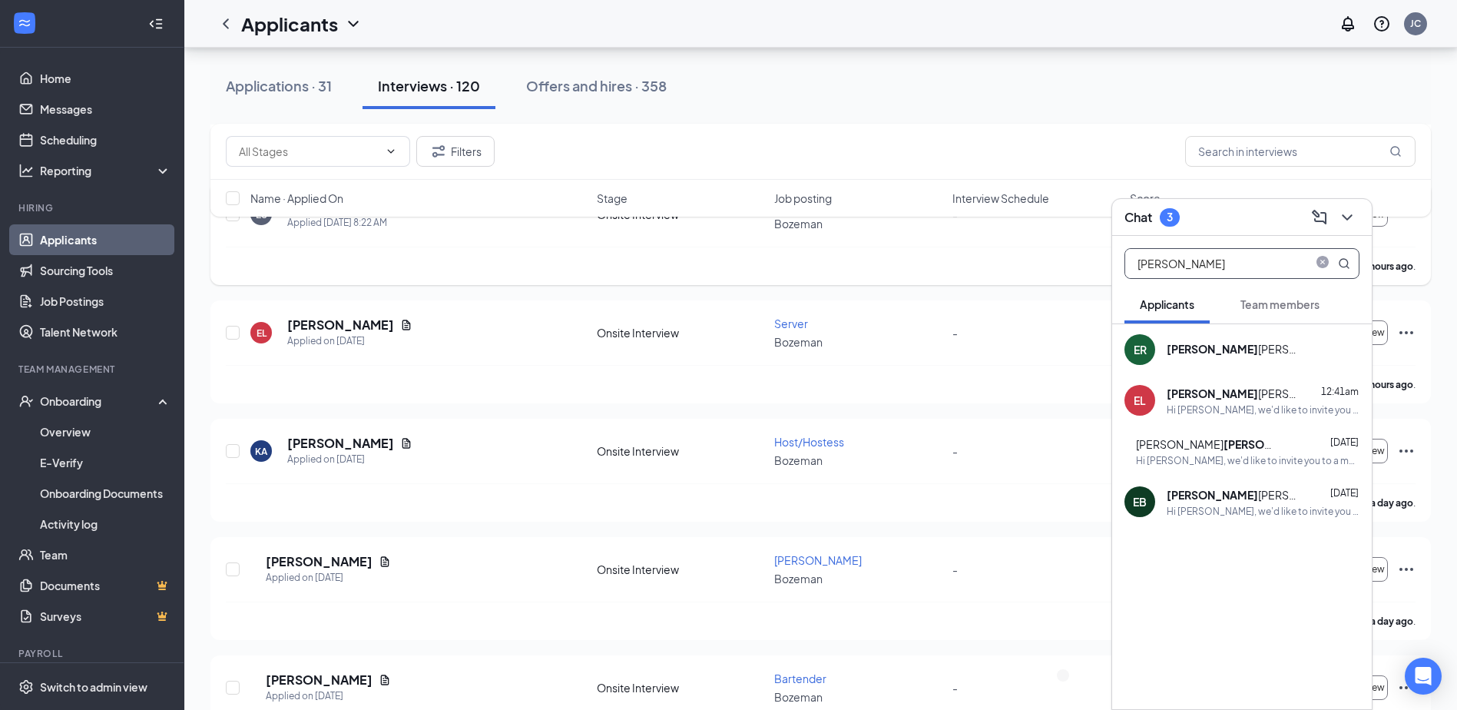
drag, startPoint x: 1201, startPoint y: 258, endPoint x: 1067, endPoint y: 256, distance: 134.4
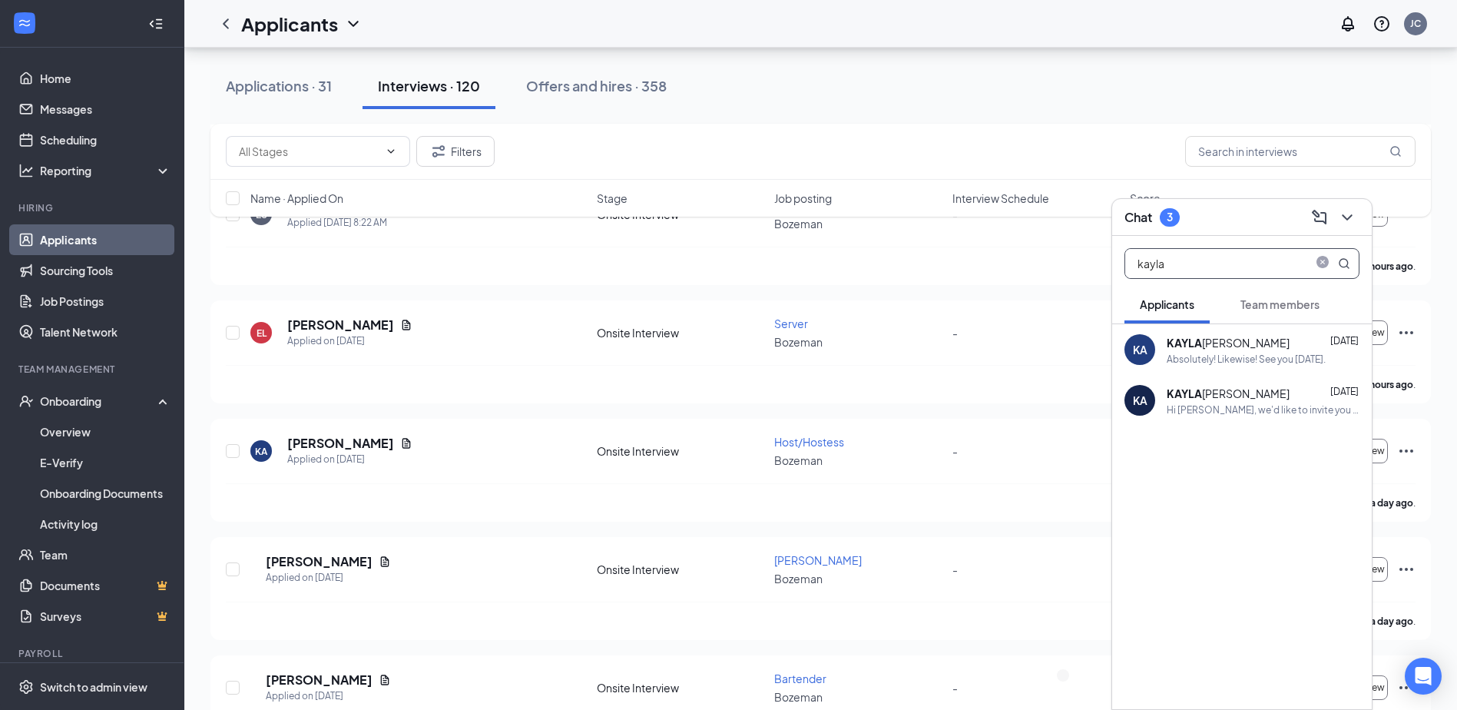
type input "kayla"
click at [1290, 360] on div "Absolutely! Likewise! See you [DATE]." at bounding box center [1246, 358] width 159 height 13
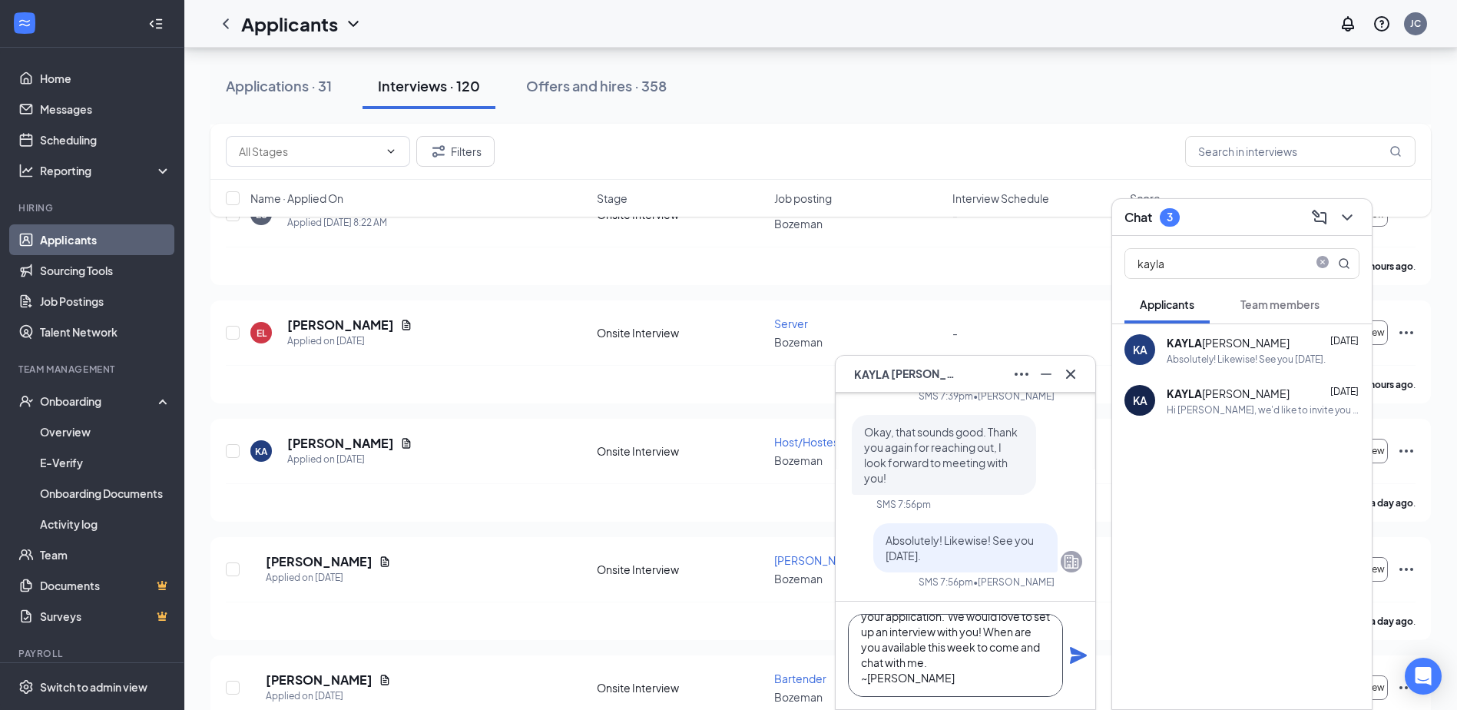
scroll to position [0, 0]
drag, startPoint x: 935, startPoint y: 692, endPoint x: 851, endPoint y: 607, distance: 119.5
click at [851, 607] on div "Hi [PERSON_NAME]! Thank you for your application. We would love to set up an in…" at bounding box center [966, 655] width 260 height 108
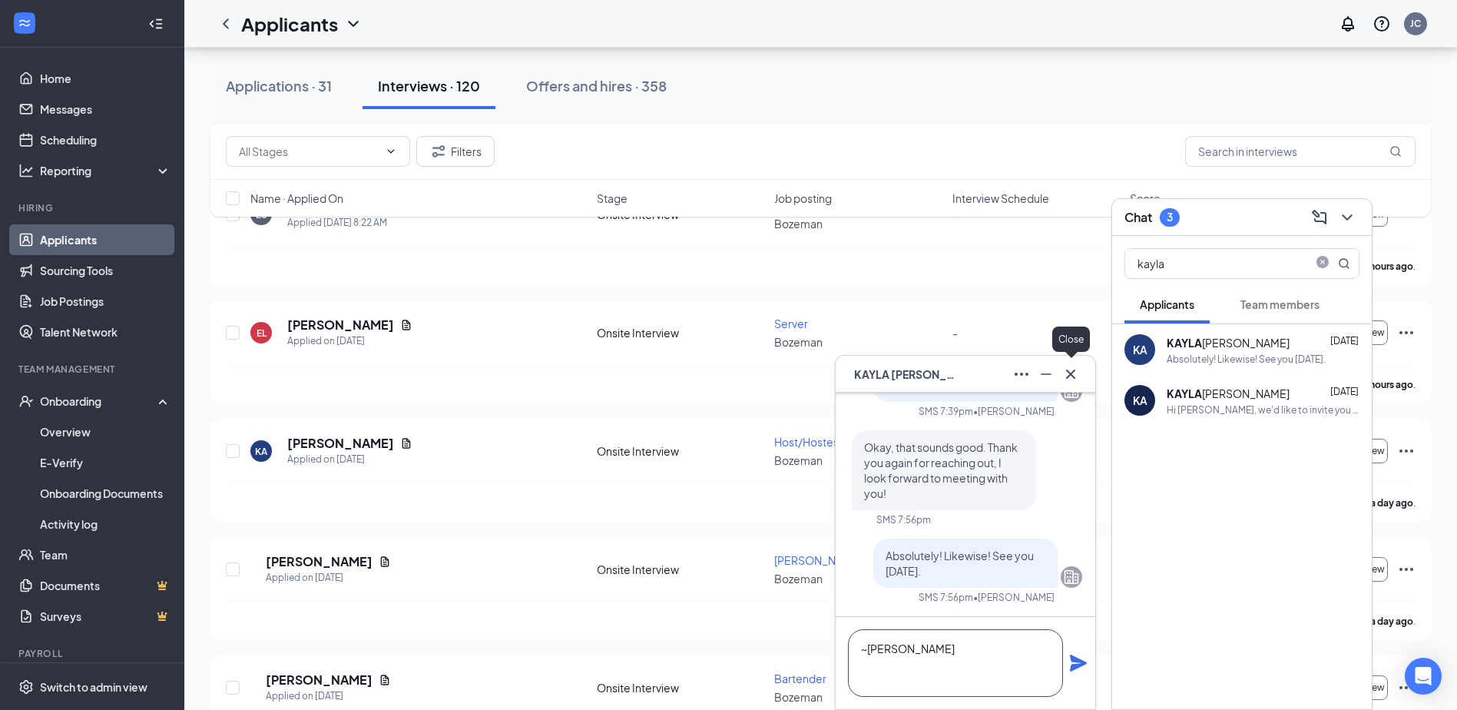
type textarea "~[PERSON_NAME]"
click at [1075, 374] on icon "Cross" at bounding box center [1070, 374] width 18 height 18
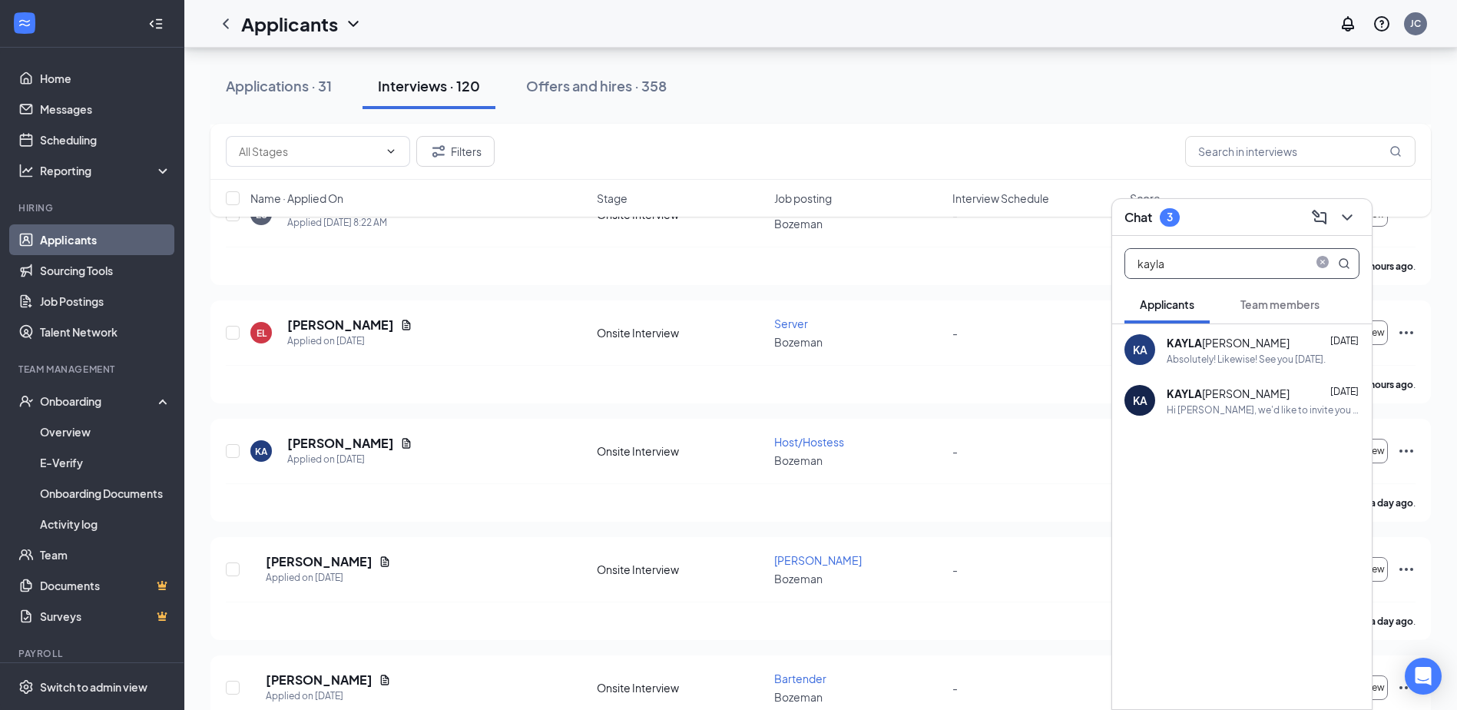
drag, startPoint x: 1265, startPoint y: 260, endPoint x: 1119, endPoint y: 274, distance: 146.6
click at [1126, 274] on input "kayla" at bounding box center [1216, 263] width 182 height 29
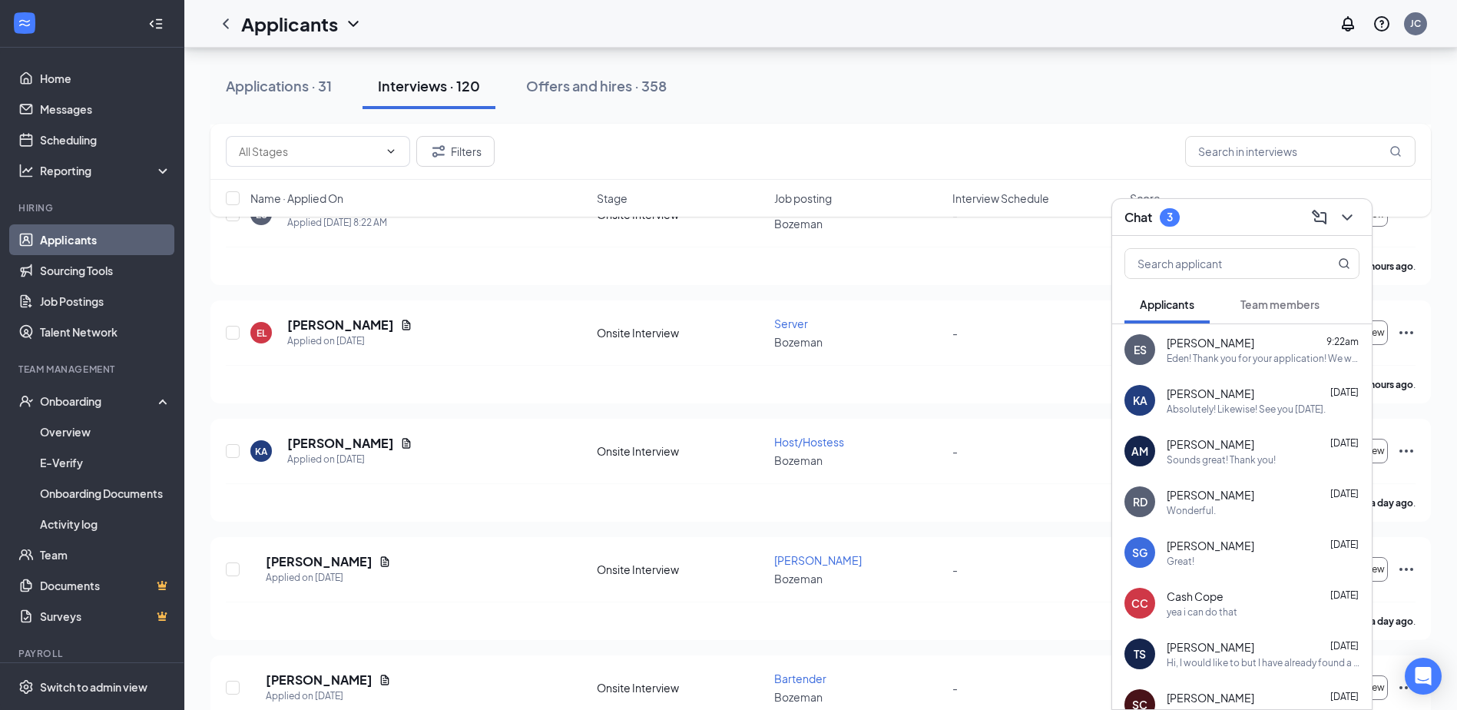
click at [1259, 514] on div "Wonderful." at bounding box center [1263, 510] width 193 height 13
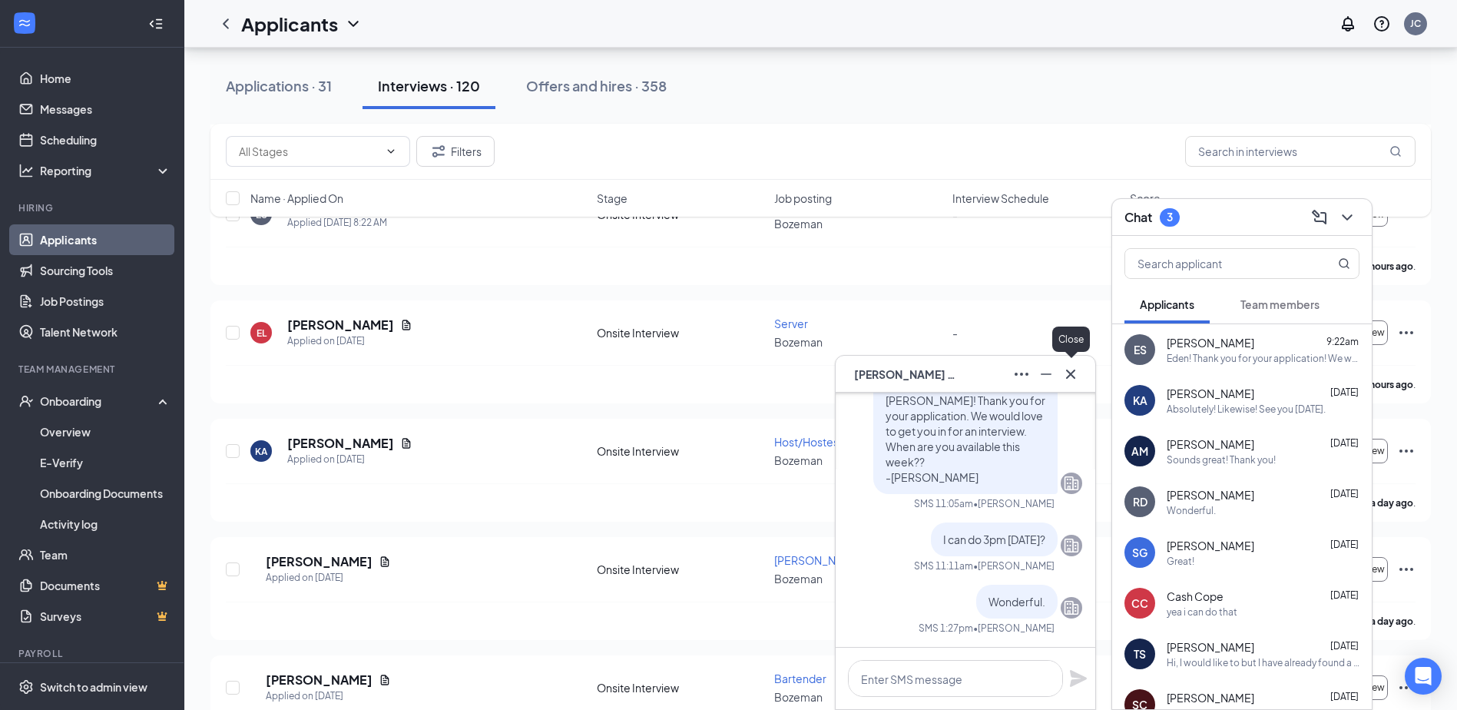
click at [1075, 379] on icon "Cross" at bounding box center [1070, 374] width 18 height 18
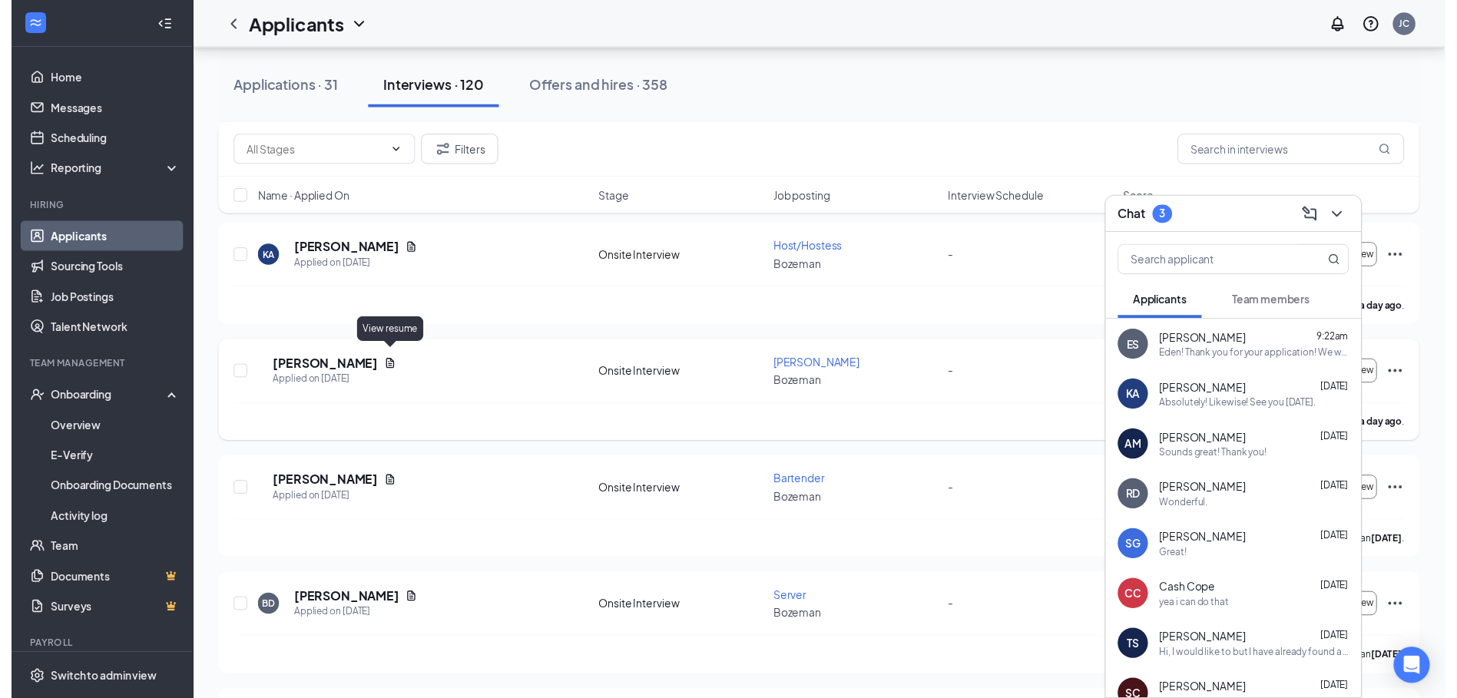
scroll to position [538, 0]
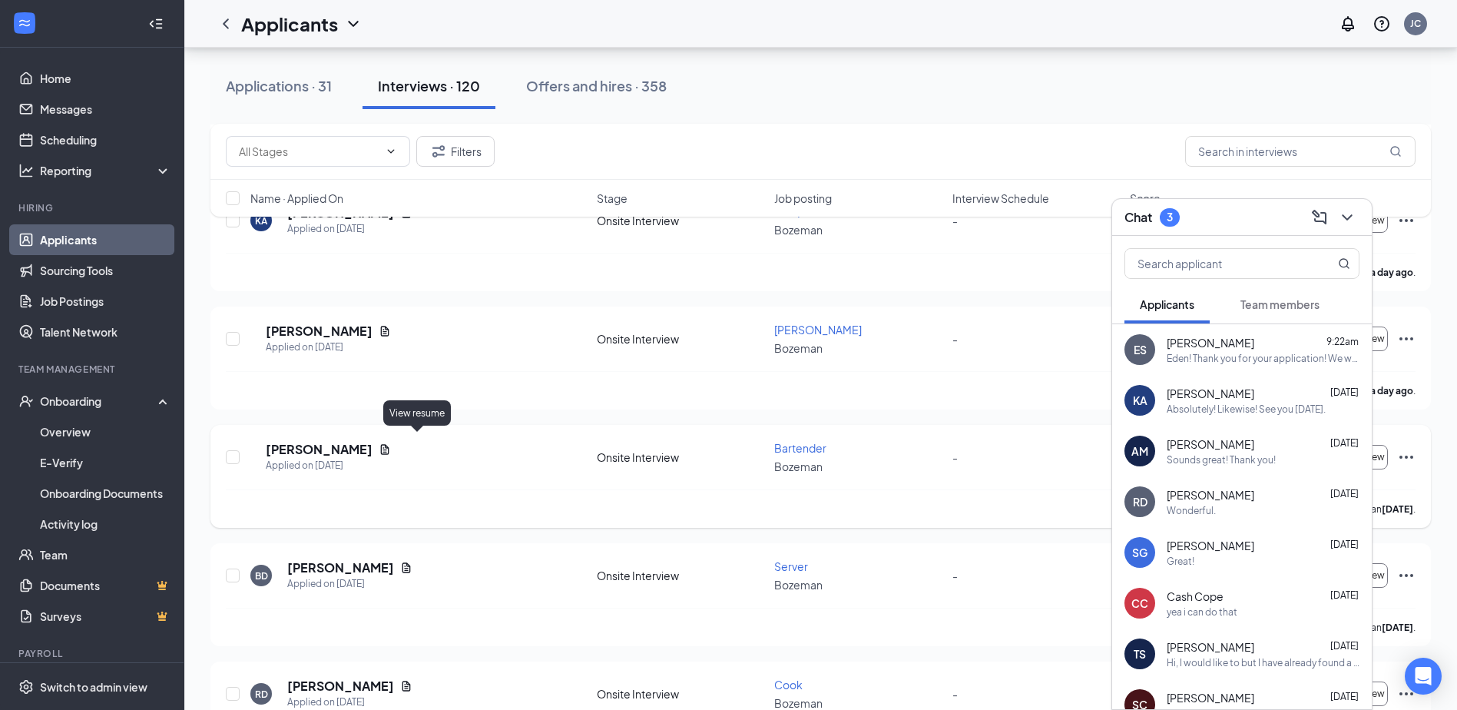
click at [391, 443] on icon "Document" at bounding box center [385, 449] width 12 height 12
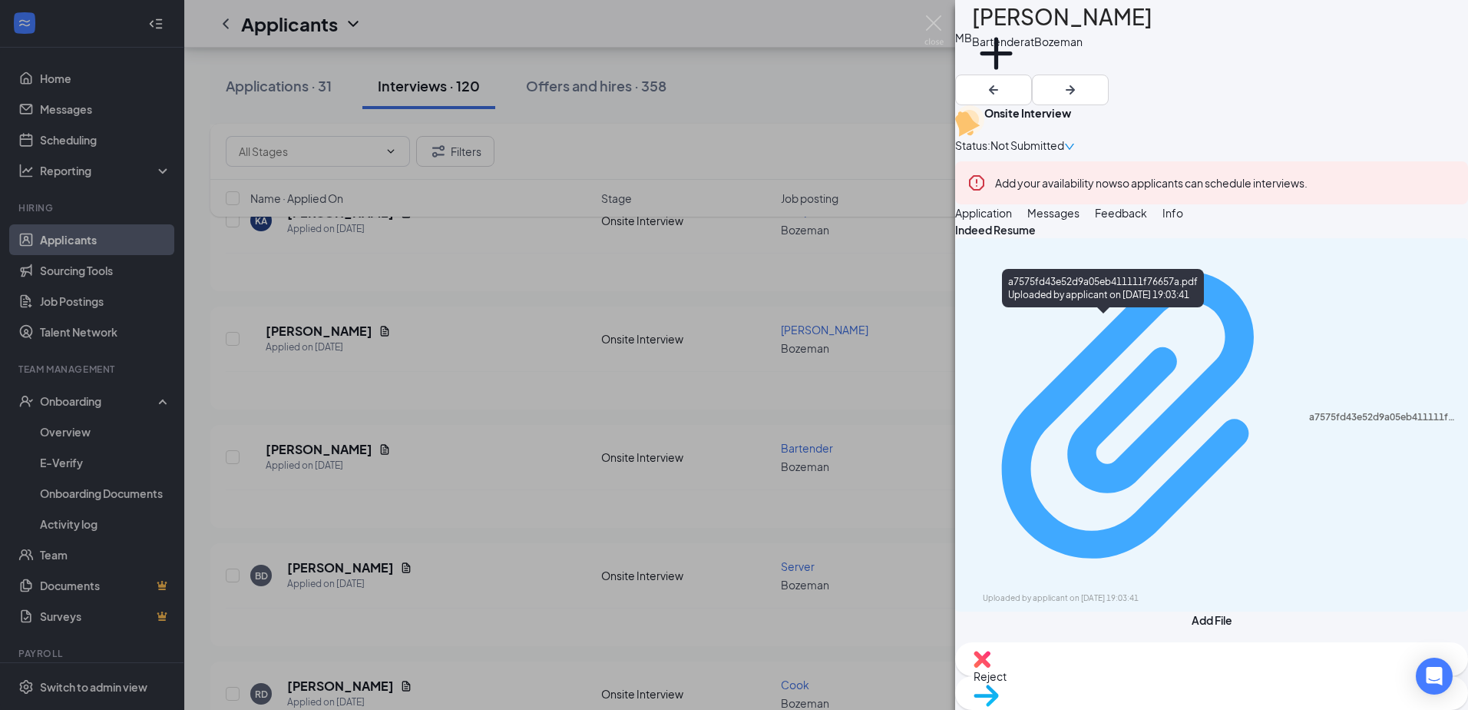
click at [1309, 411] on div "a7575fd43e52d9a05eb411111f76657a.pdf" at bounding box center [1384, 417] width 150 height 12
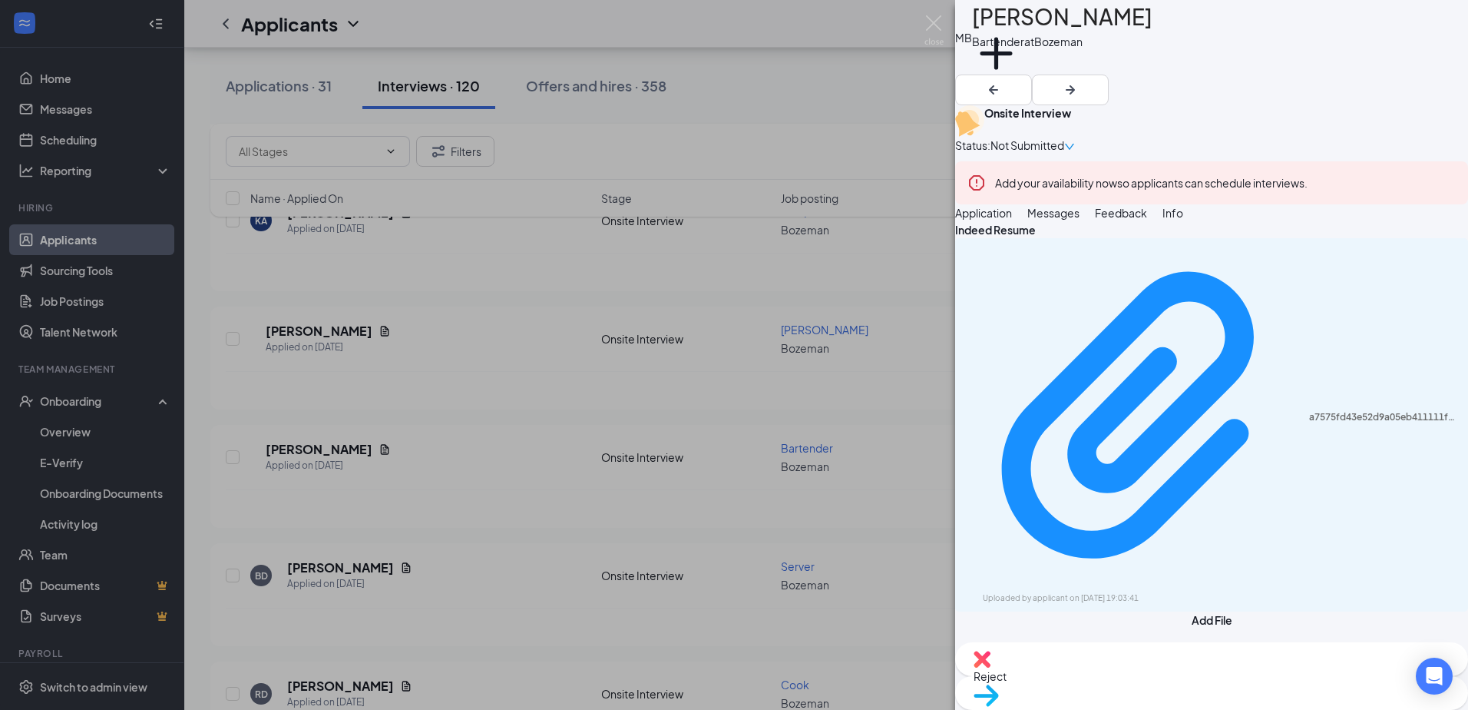
click at [536, 493] on div "MB [PERSON_NAME] Bartender at [GEOGRAPHIC_DATA] Add a tag Onsite Interview Stat…" at bounding box center [734, 355] width 1468 height 710
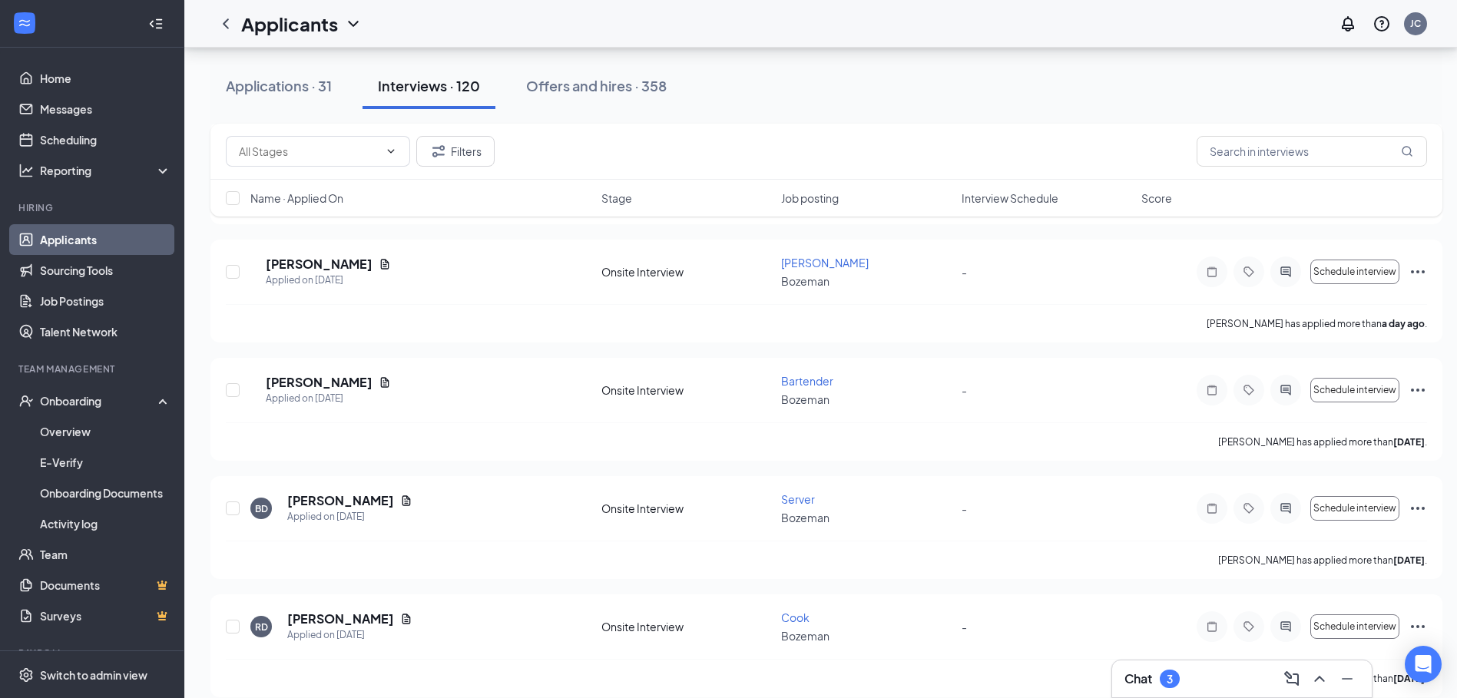
scroll to position [691, 0]
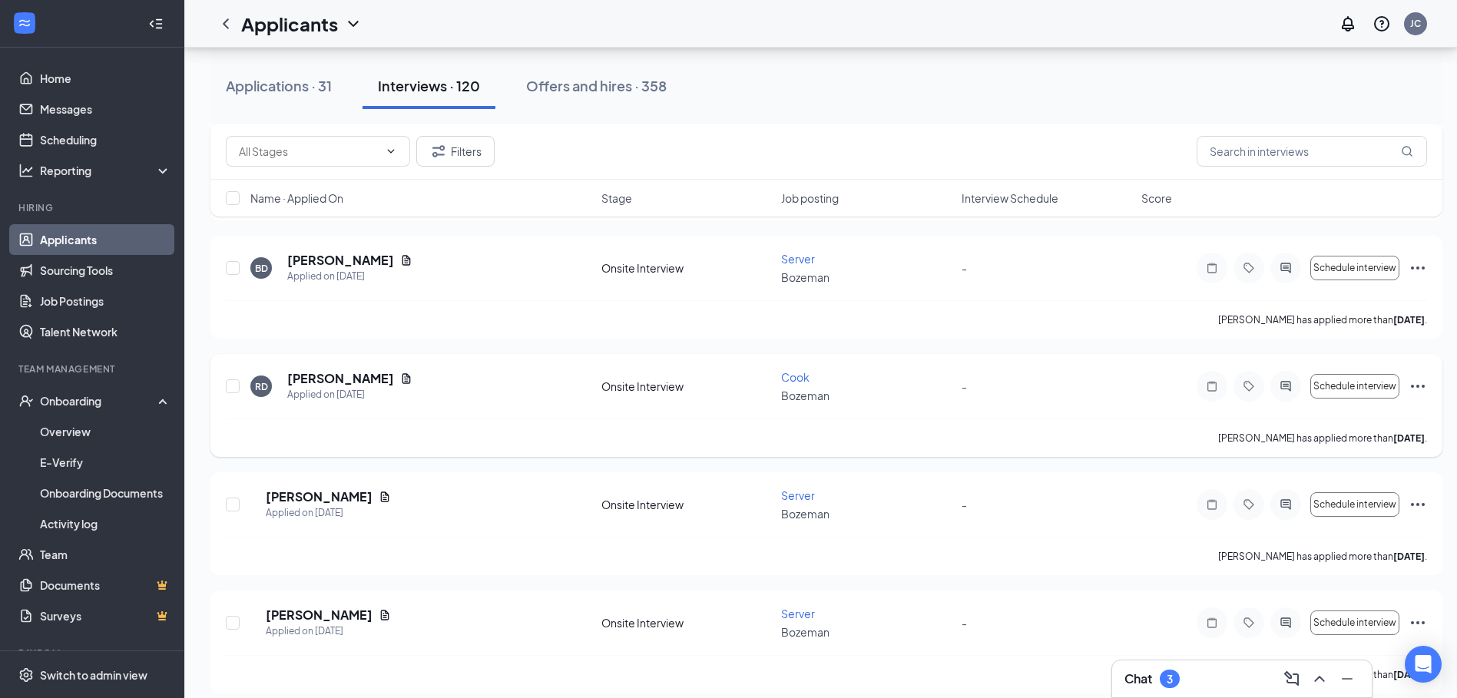
click at [536, 499] on div "AC [PERSON_NAME] Applied on [DATE]" at bounding box center [421, 504] width 342 height 32
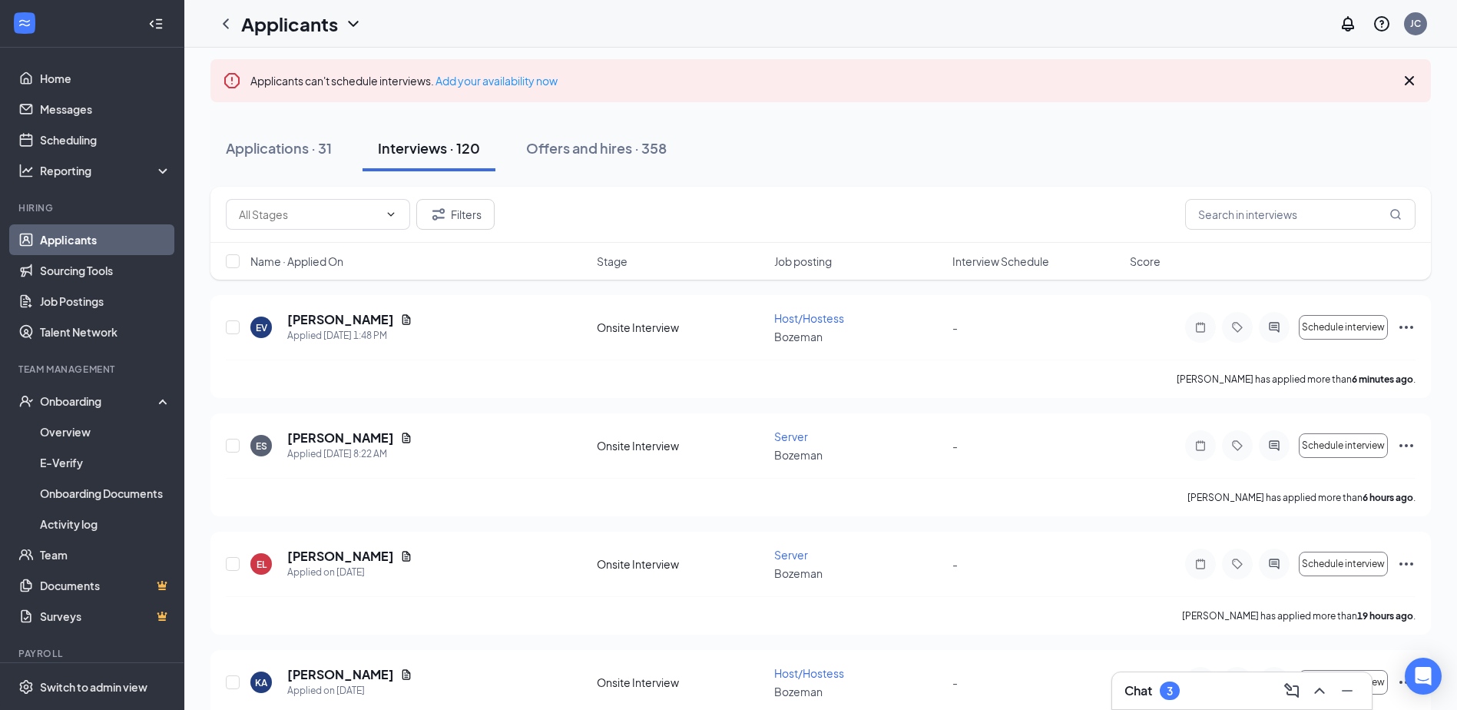
scroll to position [0, 0]
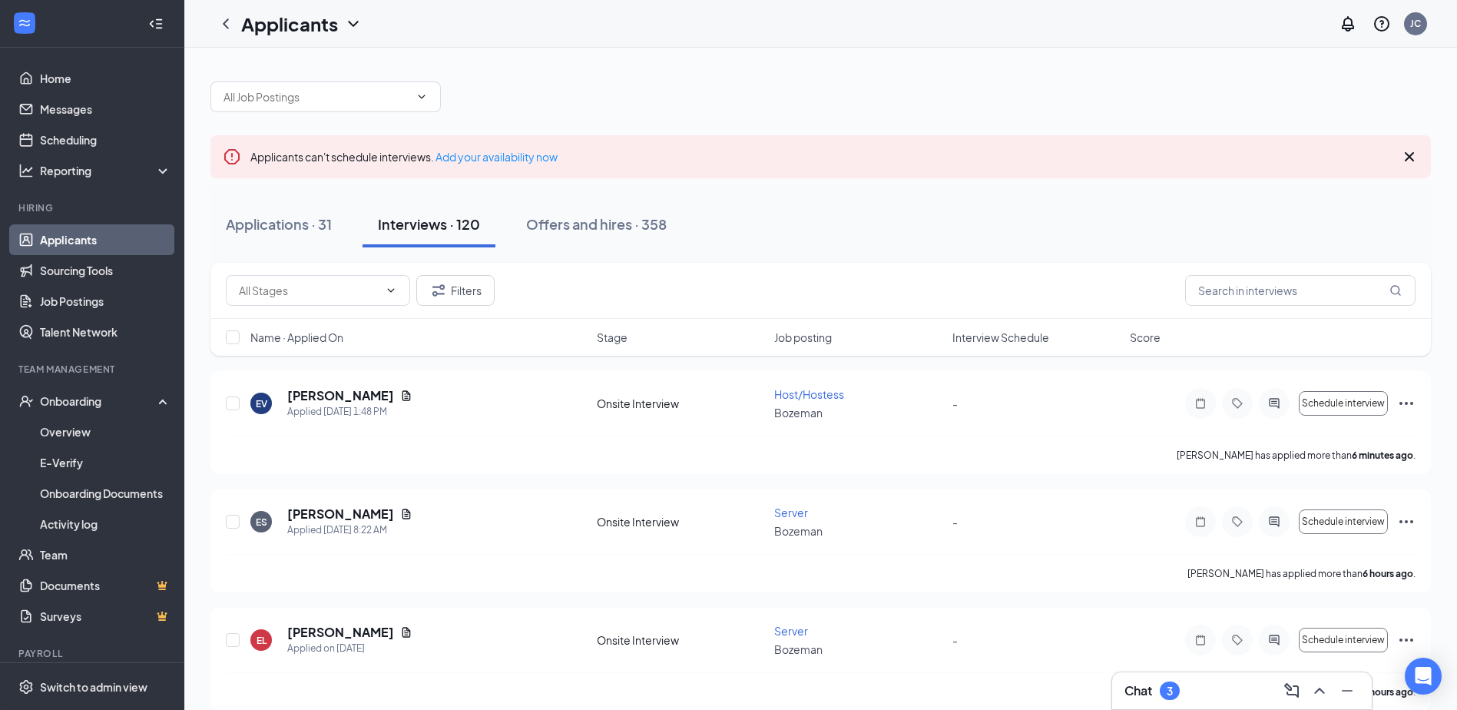
click at [826, 333] on span "Job posting" at bounding box center [803, 336] width 58 height 15
click at [826, 335] on span "Job posting" at bounding box center [803, 336] width 58 height 15
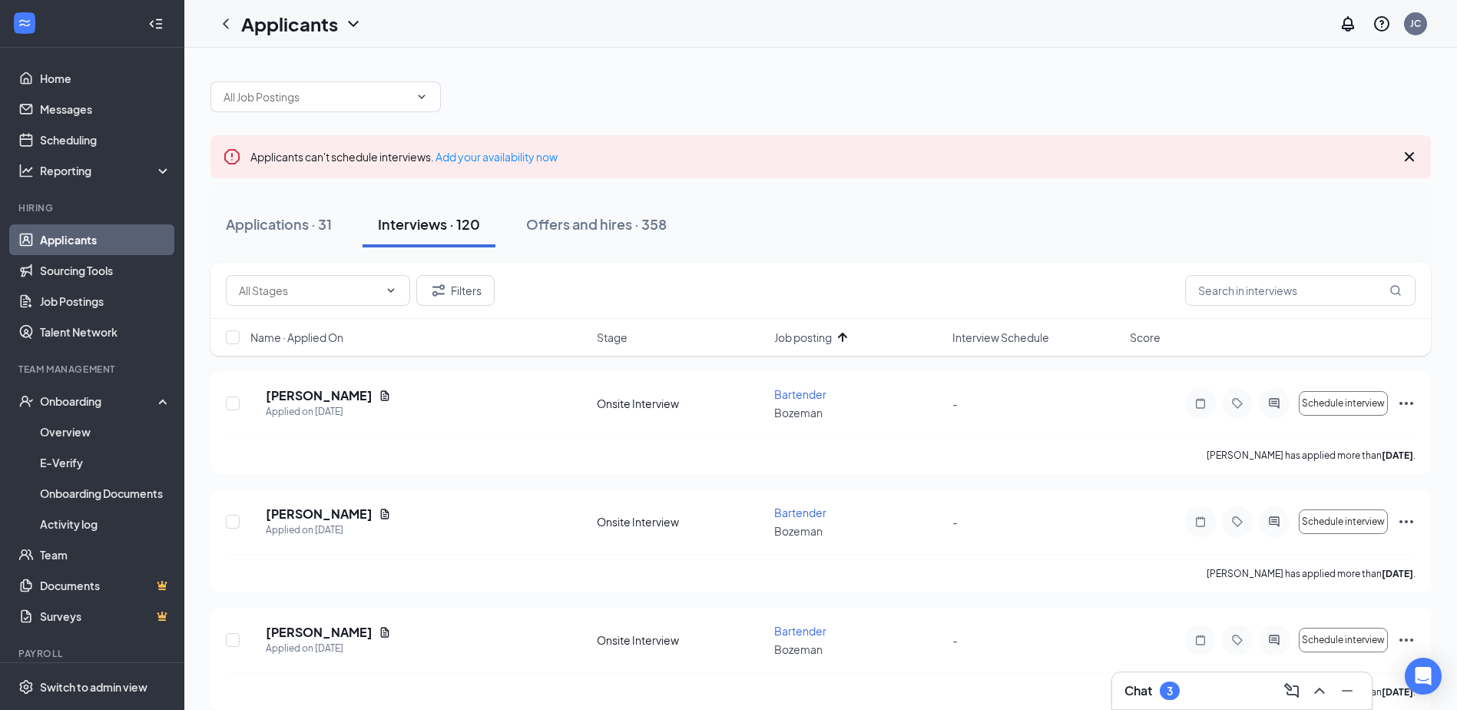
click at [826, 335] on span "Job posting" at bounding box center [803, 336] width 58 height 15
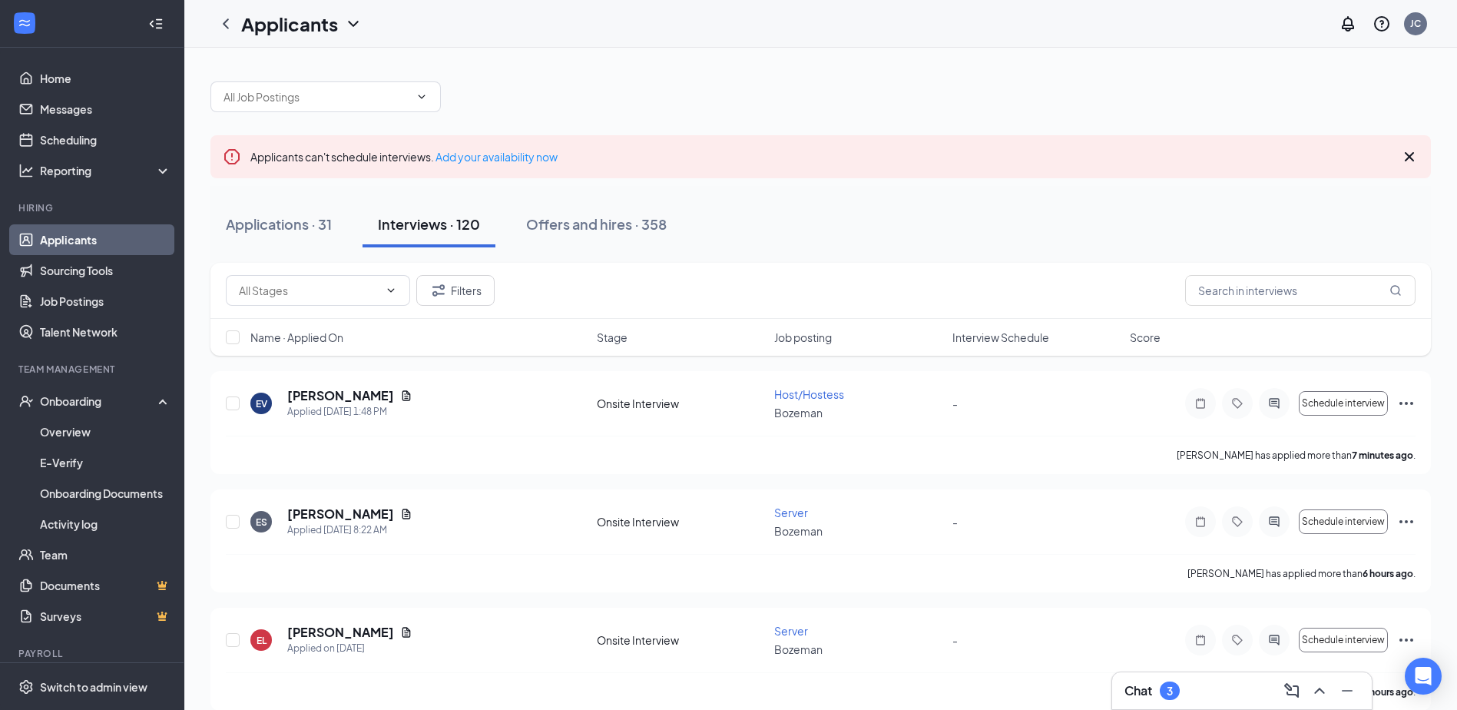
click at [826, 335] on span "Job posting" at bounding box center [803, 336] width 58 height 15
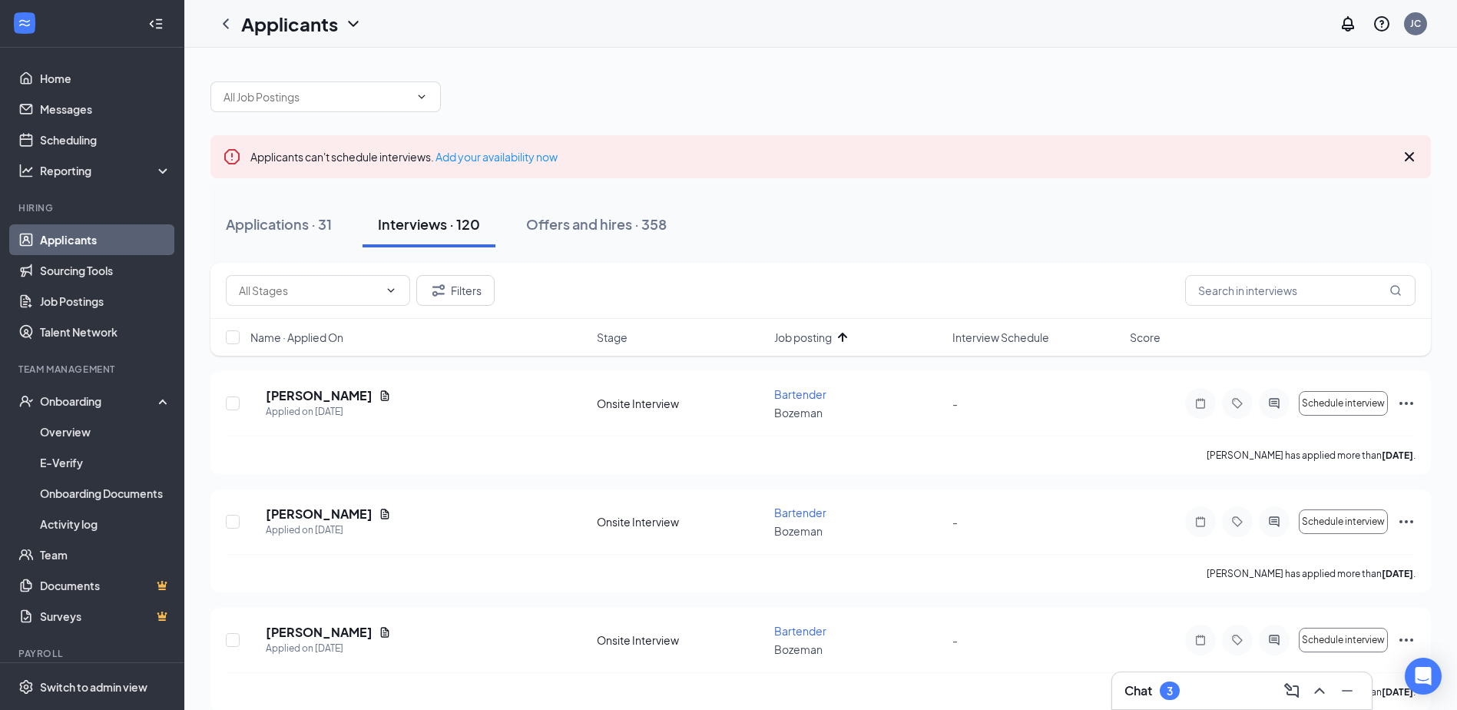
click at [826, 335] on span "Job posting" at bounding box center [803, 336] width 58 height 15
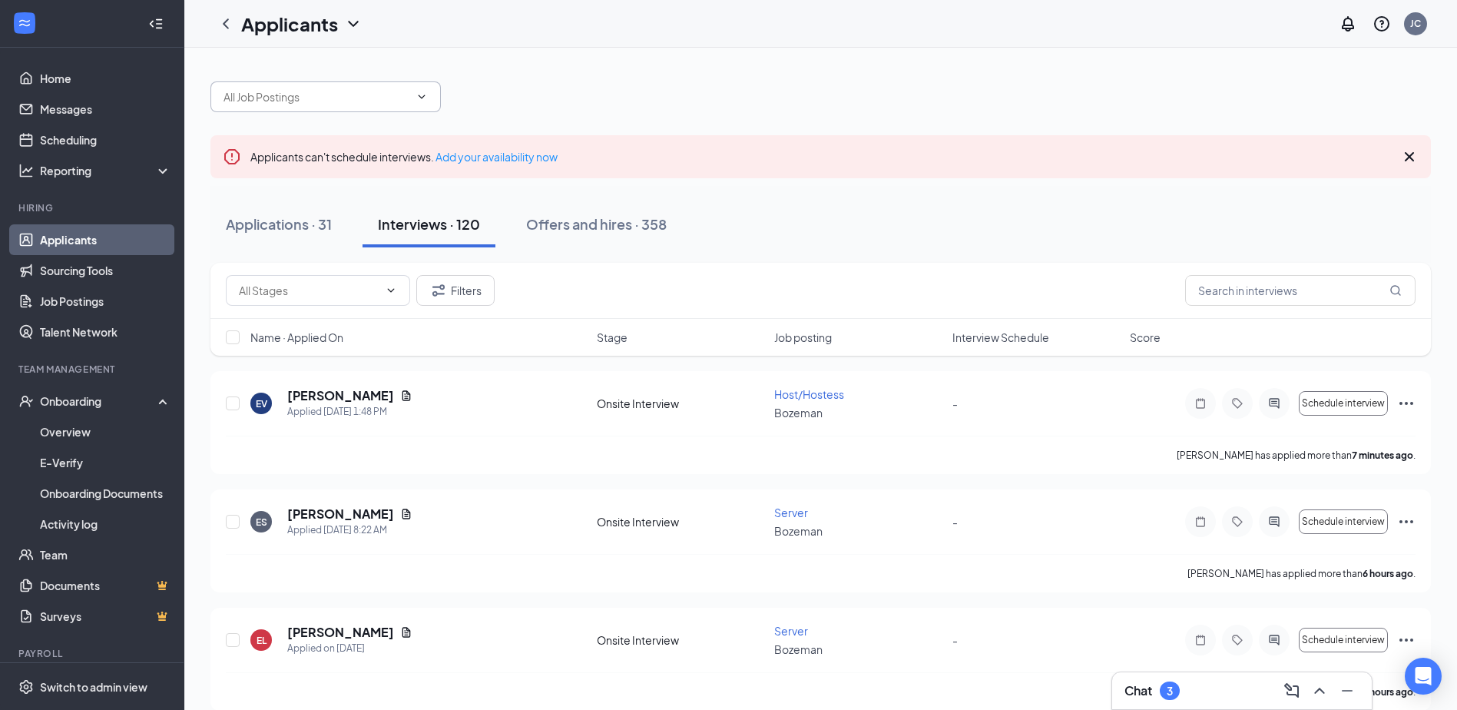
click at [412, 101] on span at bounding box center [325, 96] width 230 height 31
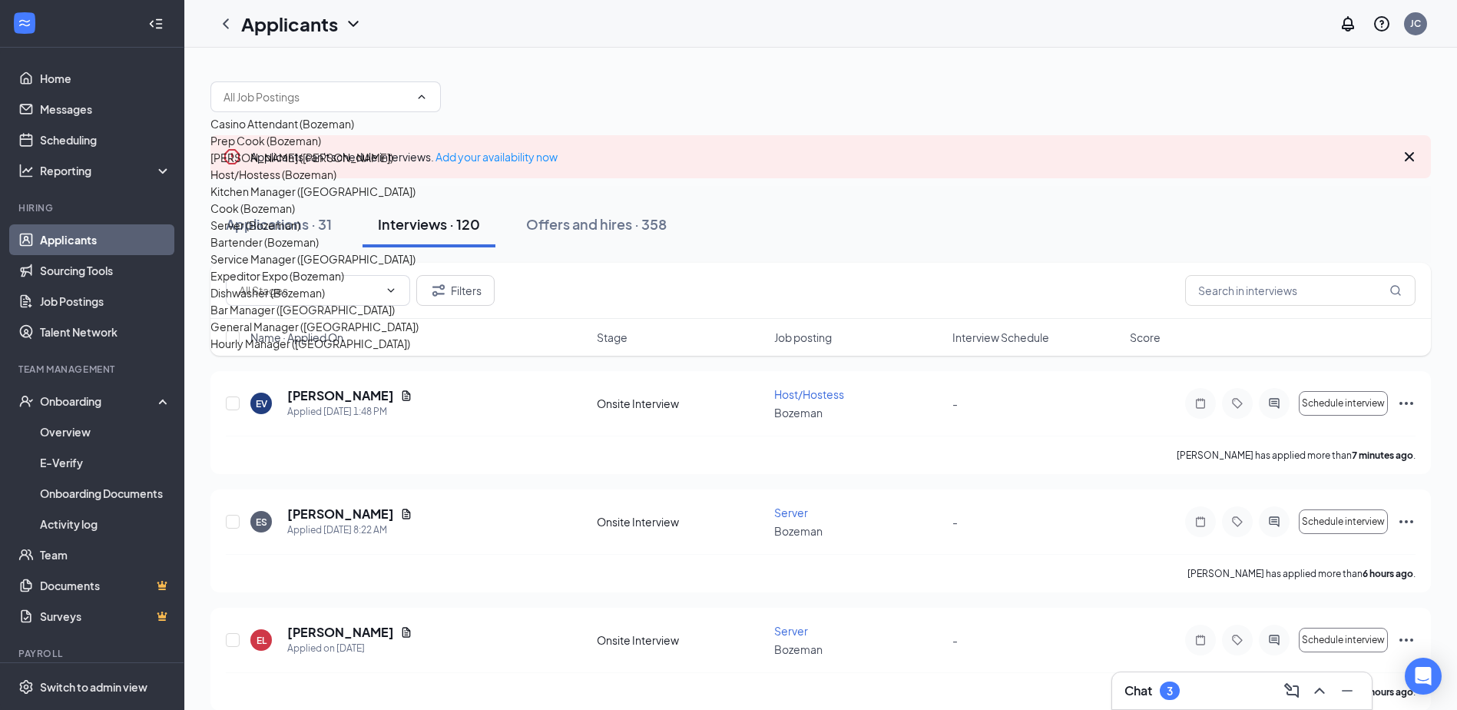
click at [321, 149] on div "Prep Cook (Bozeman)" at bounding box center [265, 140] width 111 height 17
type input "Prep Cook (Bozeman)"
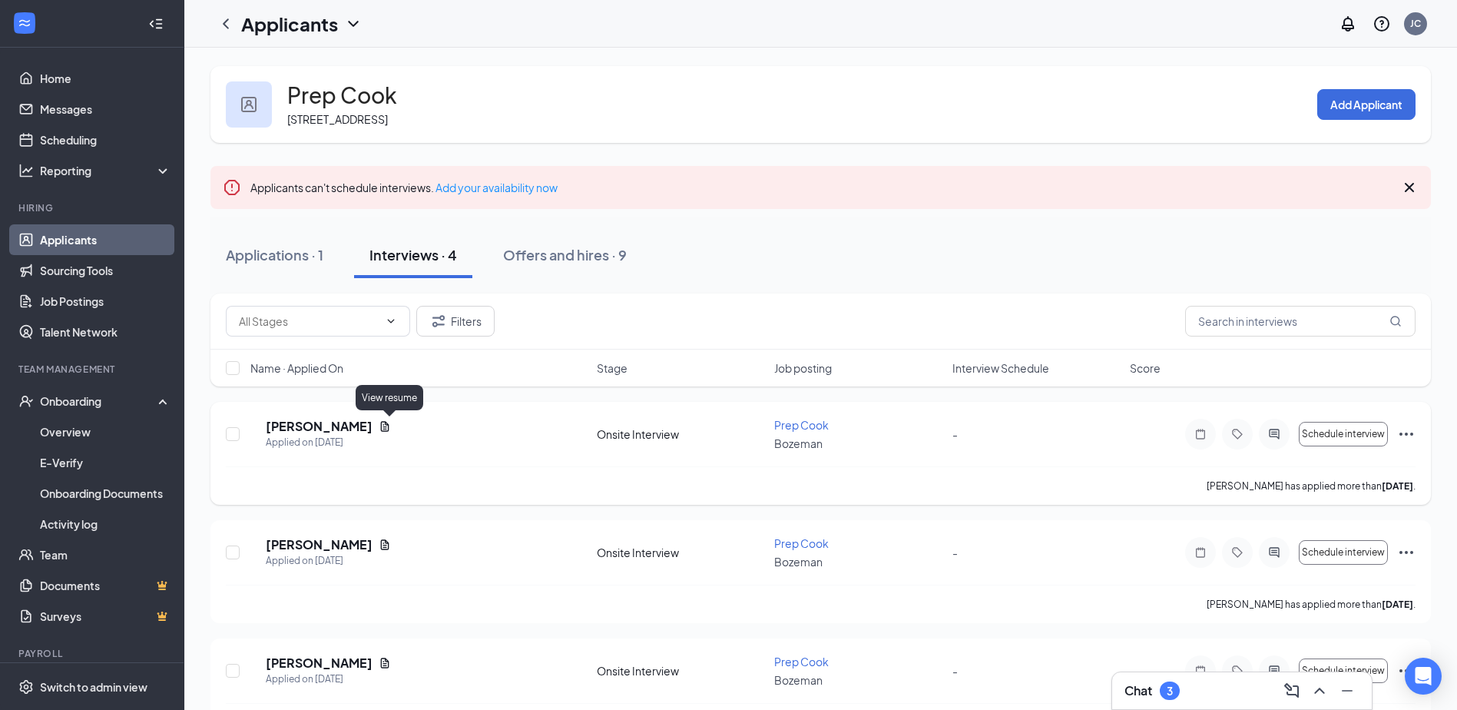
click at [383, 426] on icon "Document" at bounding box center [385, 426] width 12 height 12
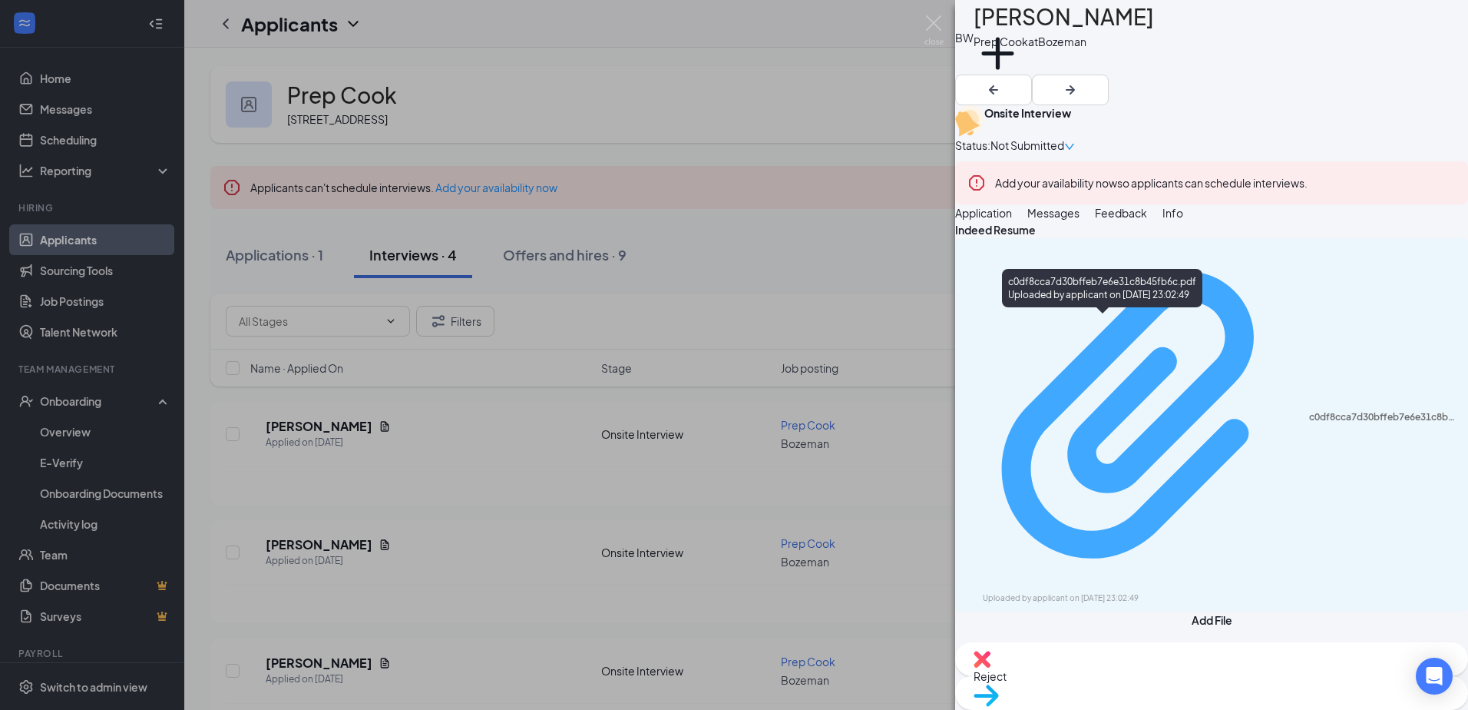
click at [1195, 592] on div "Uploaded by applicant on [DATE] 23:02:49" at bounding box center [1098, 598] width 230 height 12
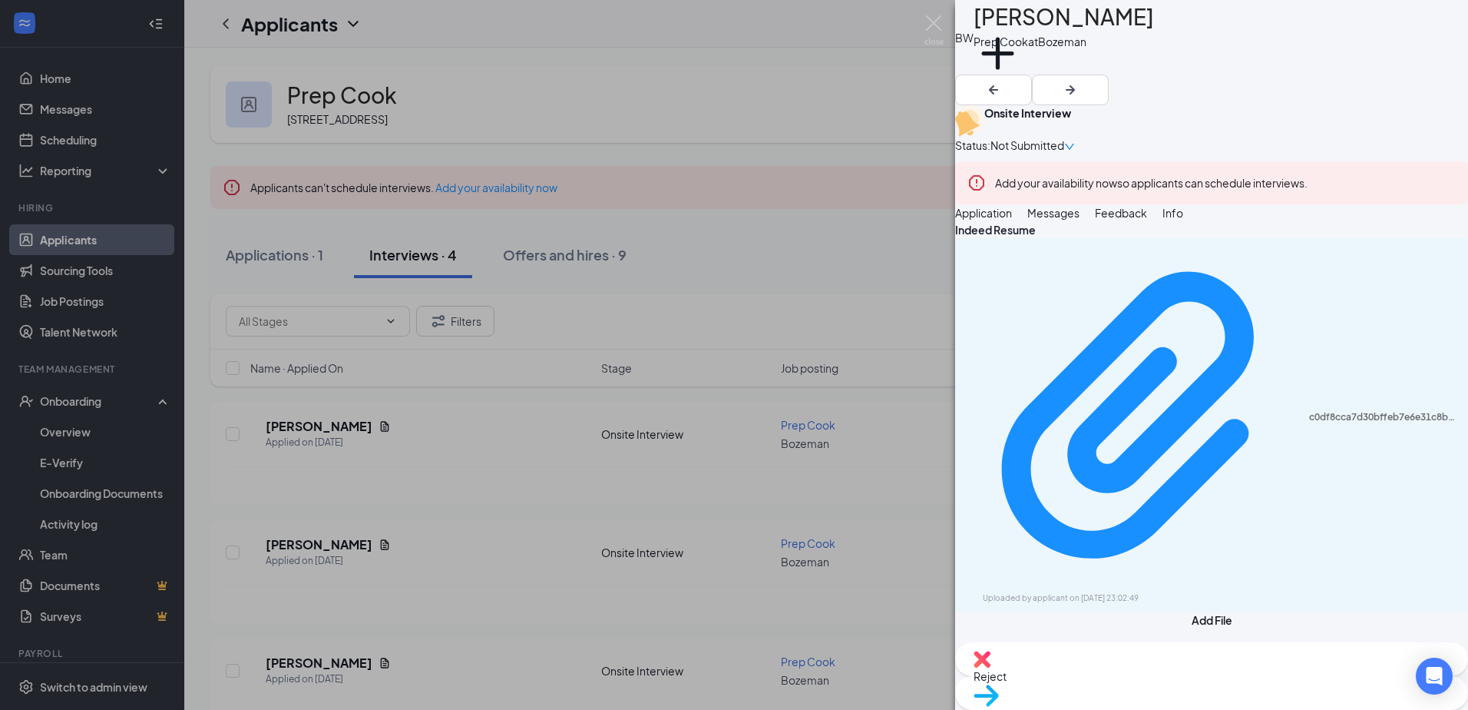
click at [1106, 462] on div "Indeed Resume c0df8cca7d30bffeb7e6e31c8b45fb6c.pdf Uploaded by applicant on [DA…" at bounding box center [1211, 431] width 513 height 421
click at [934, 293] on div "BW [PERSON_NAME] Prep Cook at [GEOGRAPHIC_DATA] Add a tag Onsite Interview Stat…" at bounding box center [734, 355] width 1468 height 710
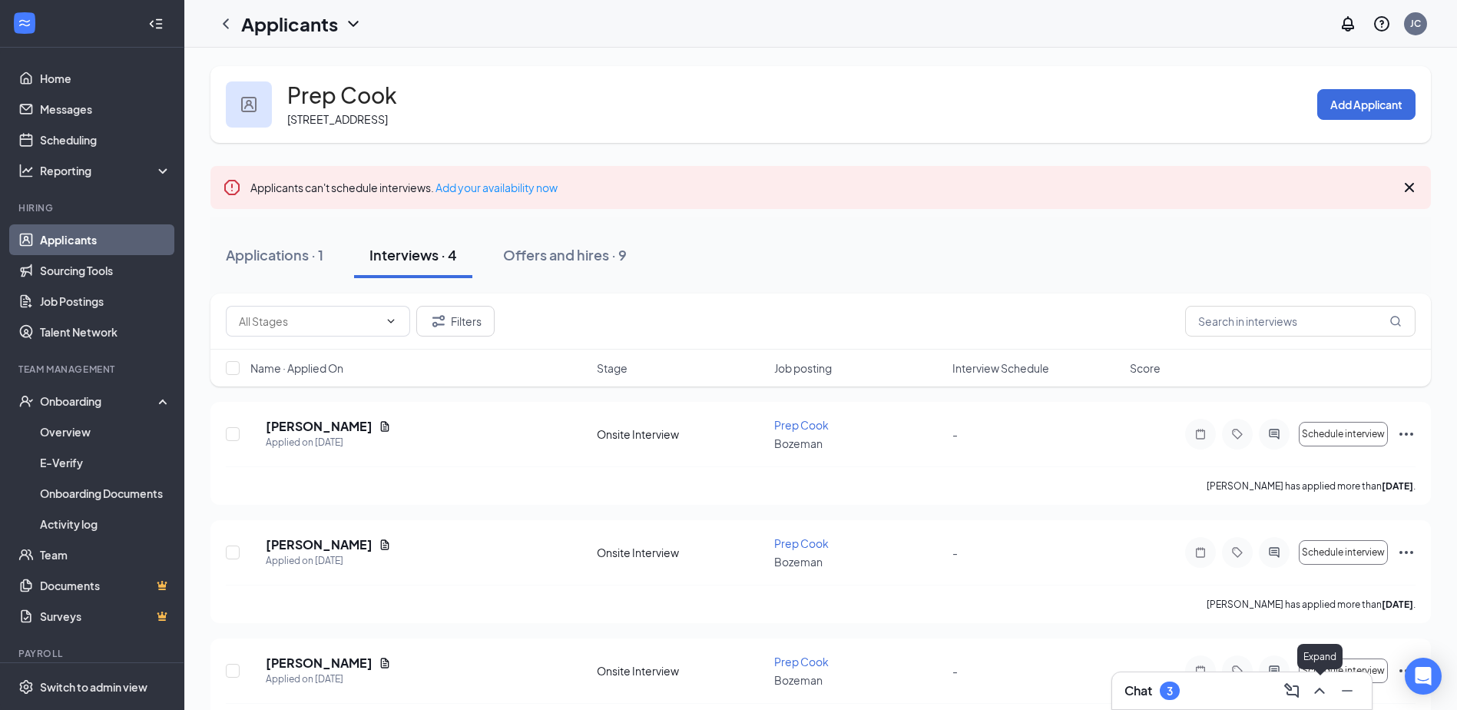
click at [1310, 688] on icon "ChevronUp" at bounding box center [1319, 690] width 18 height 18
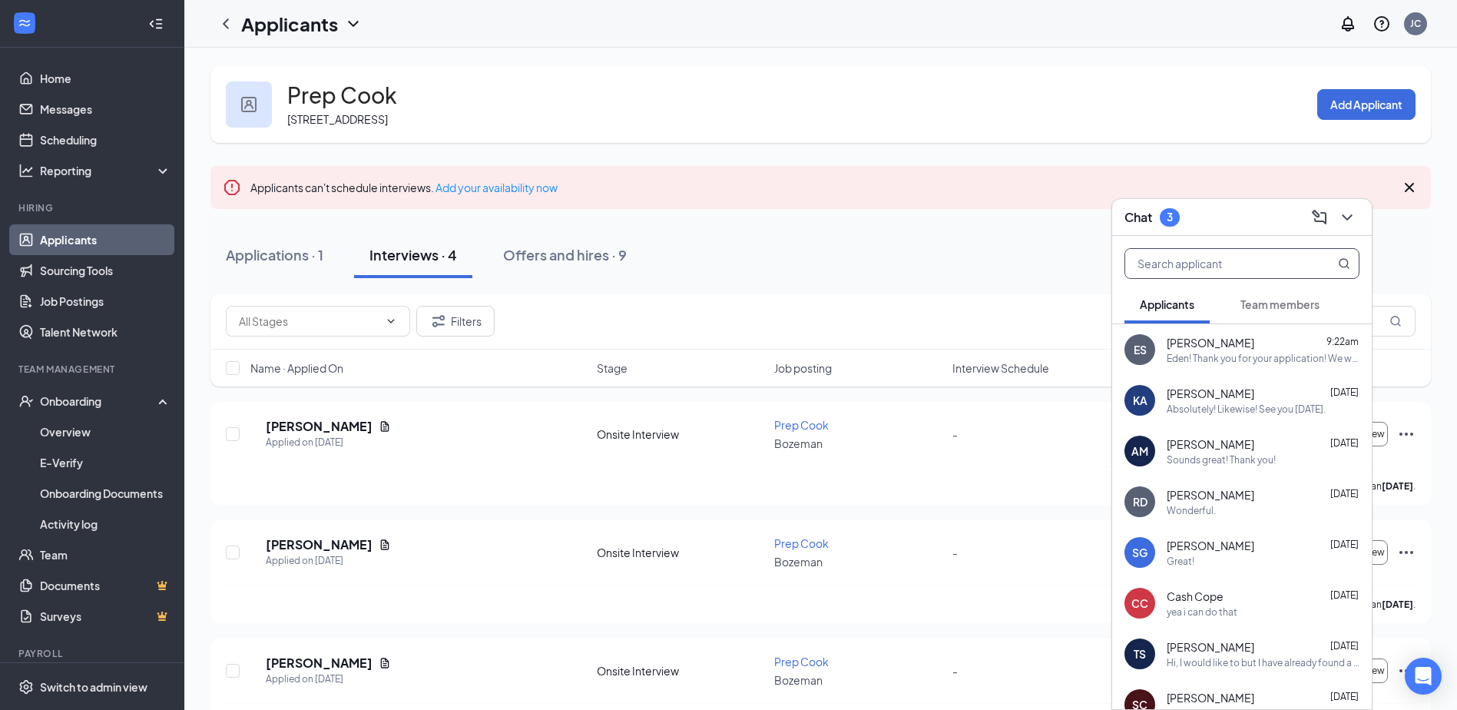
click at [1178, 263] on input "text" at bounding box center [1216, 263] width 182 height 29
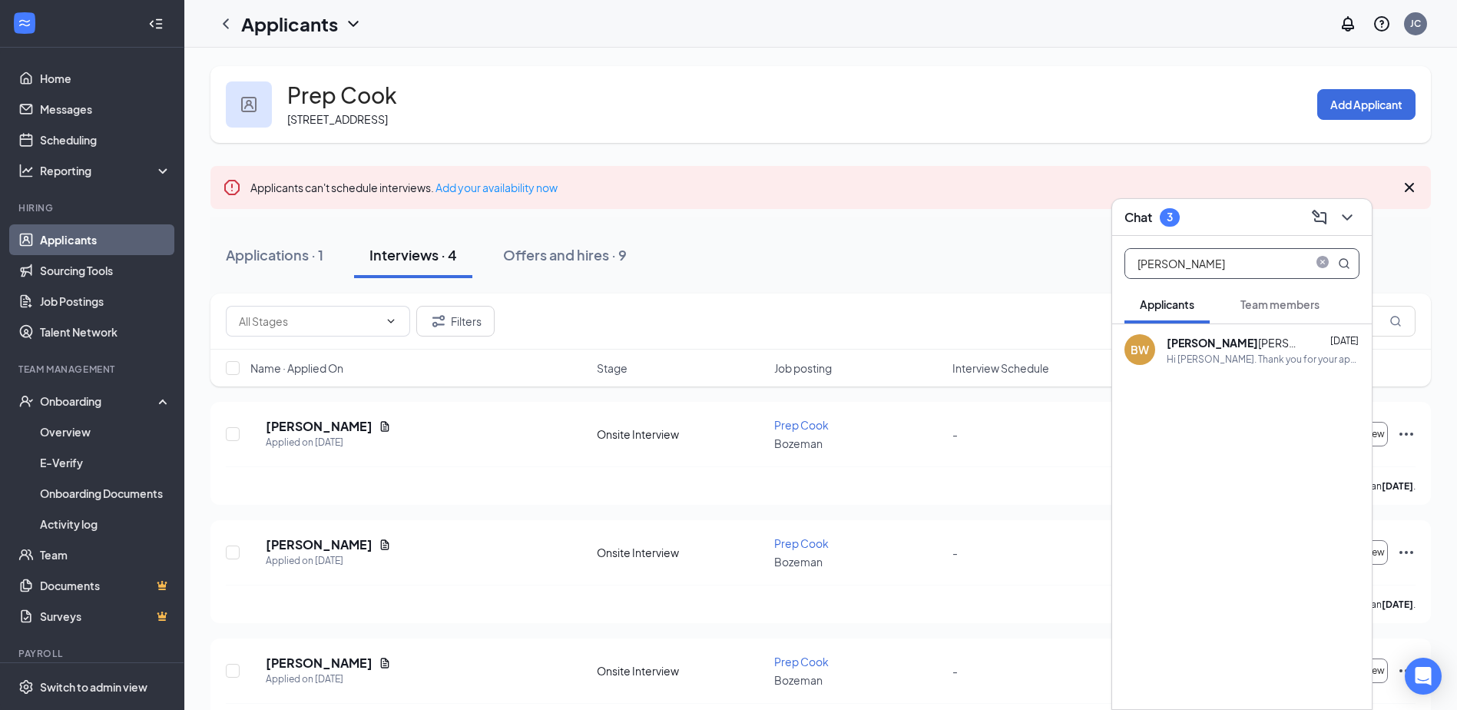
type input "[PERSON_NAME]"
click at [1203, 357] on div "Hi [PERSON_NAME]. Thank you for your application. We are interested in setting …" at bounding box center [1263, 358] width 193 height 13
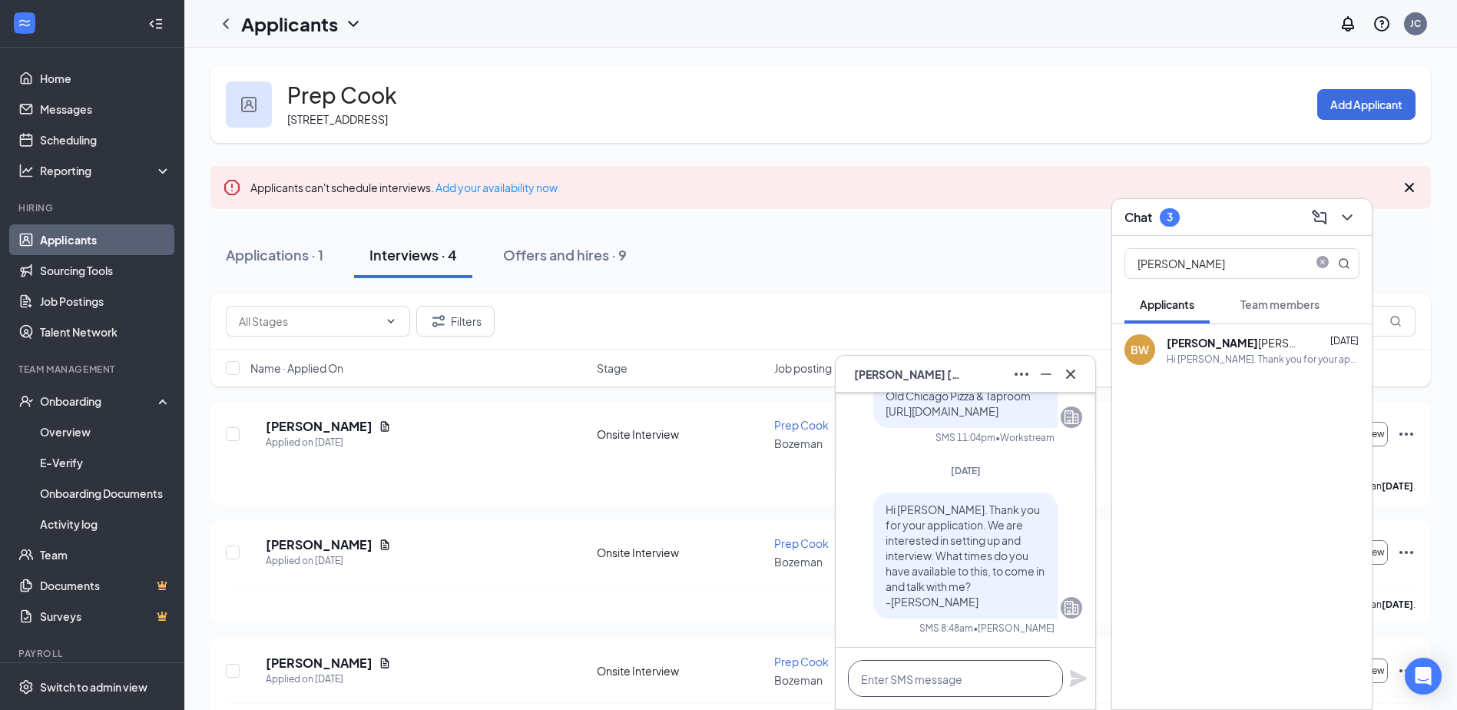
click at [945, 677] on textarea at bounding box center [955, 678] width 215 height 37
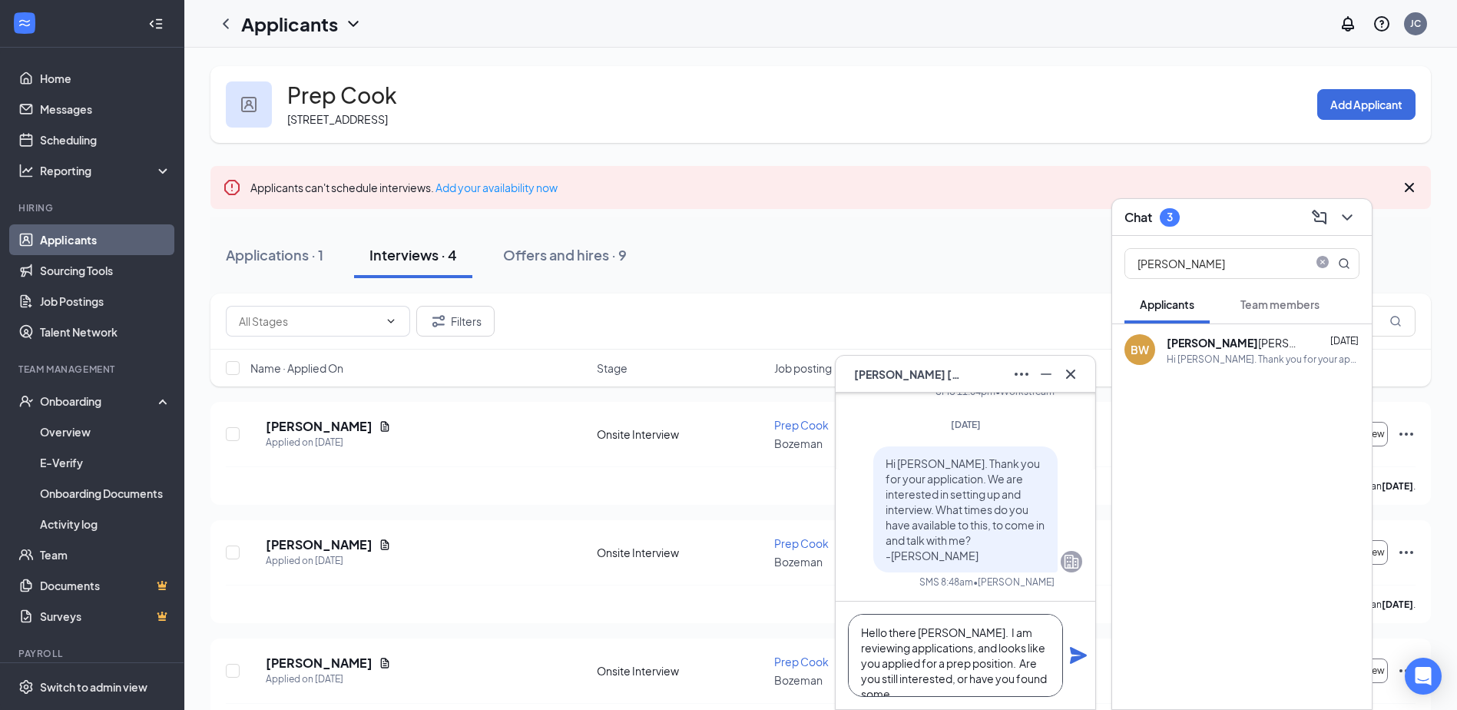
scroll to position [16, 0]
click at [894, 641] on textarea "Hello there [PERSON_NAME]. I am reviewing applications, and looks like you appl…" at bounding box center [955, 655] width 215 height 83
click at [1006, 690] on textarea "Hello there [PERSON_NAME]. I am reviewing applications and looks like you appli…" at bounding box center [955, 655] width 215 height 83
type textarea "Hello there [PERSON_NAME]. I am reviewing applications and looks like you appli…"
click at [1075, 652] on icon "Plane" at bounding box center [1078, 655] width 17 height 17
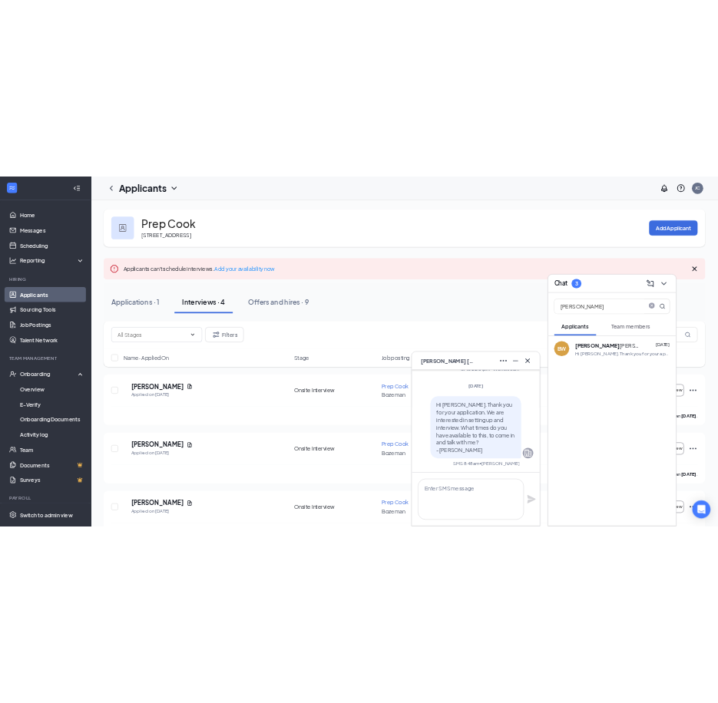
scroll to position [0, 0]
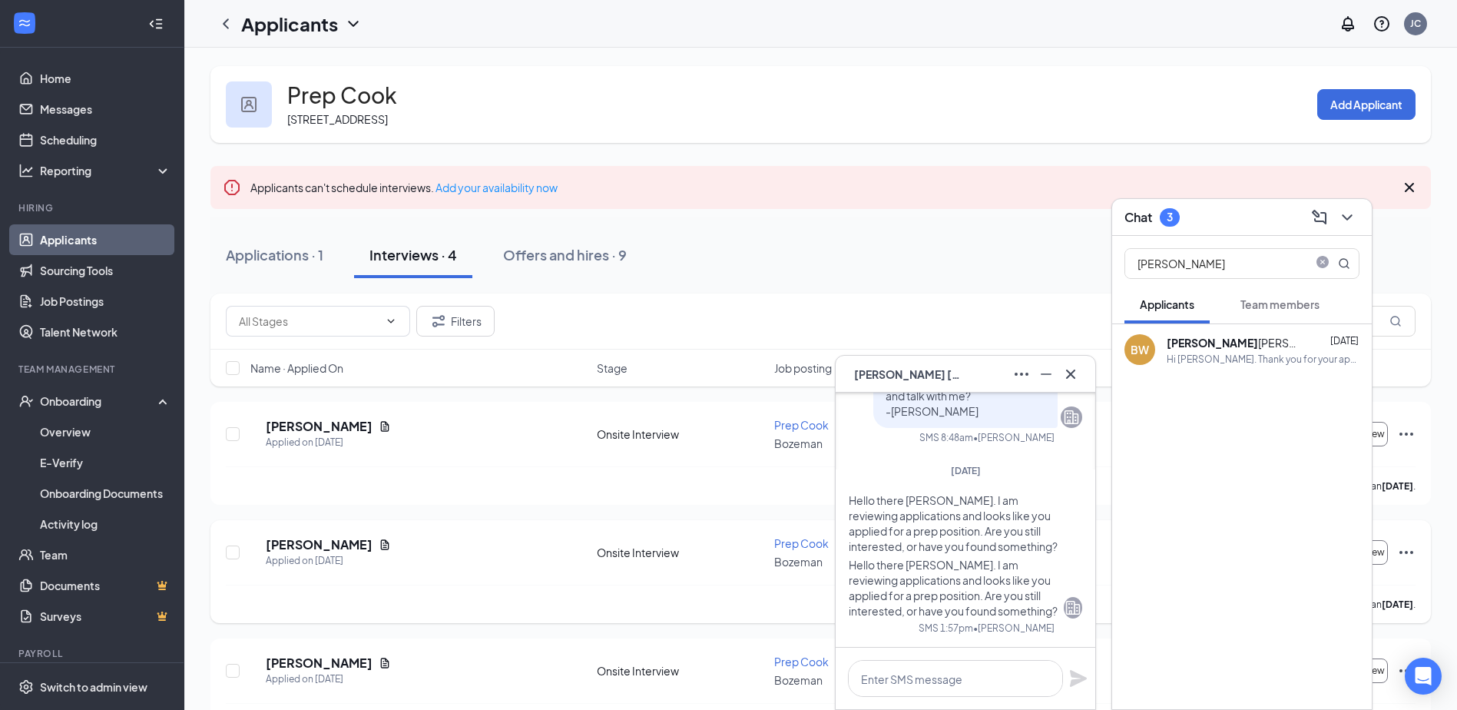
click at [435, 561] on div "DS [PERSON_NAME] Applied on [DATE]" at bounding box center [418, 552] width 337 height 32
click at [382, 541] on icon "Document" at bounding box center [385, 544] width 8 height 10
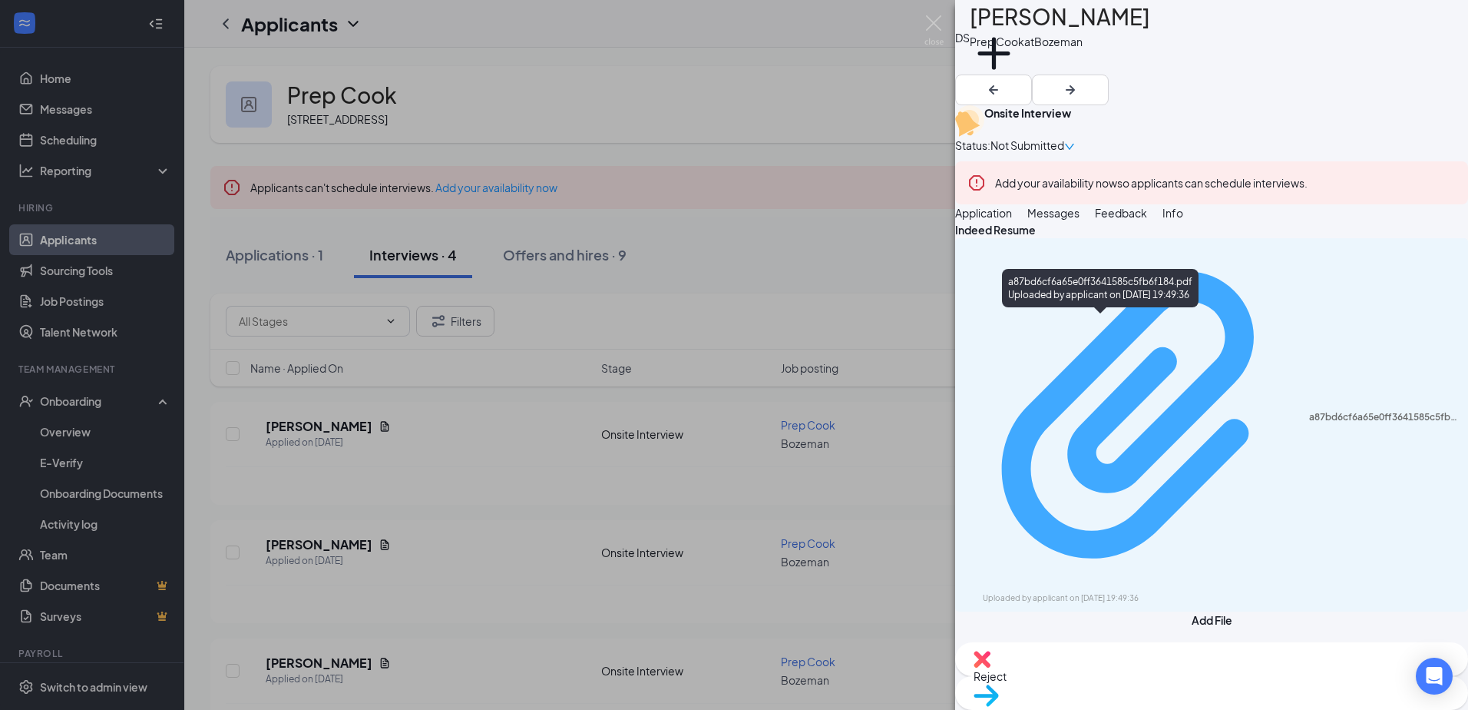
click at [1309, 411] on div "a87bd6cf6a65e0ff3641585c5fb6f184.pdf" at bounding box center [1384, 417] width 150 height 12
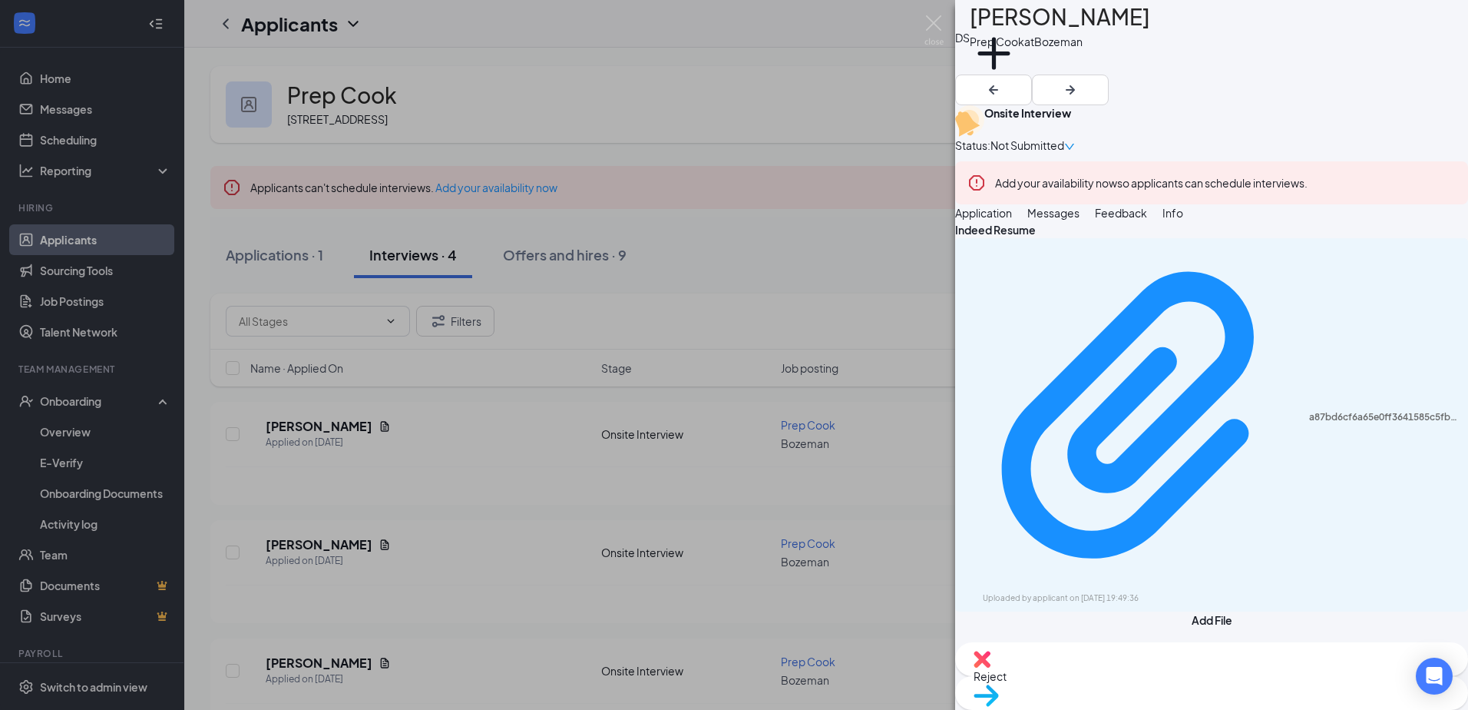
click at [610, 528] on div "DS Dakota Suplee Prep Cook at [GEOGRAPHIC_DATA] Add a tag Onsite Interview Stat…" at bounding box center [734, 355] width 1468 height 710
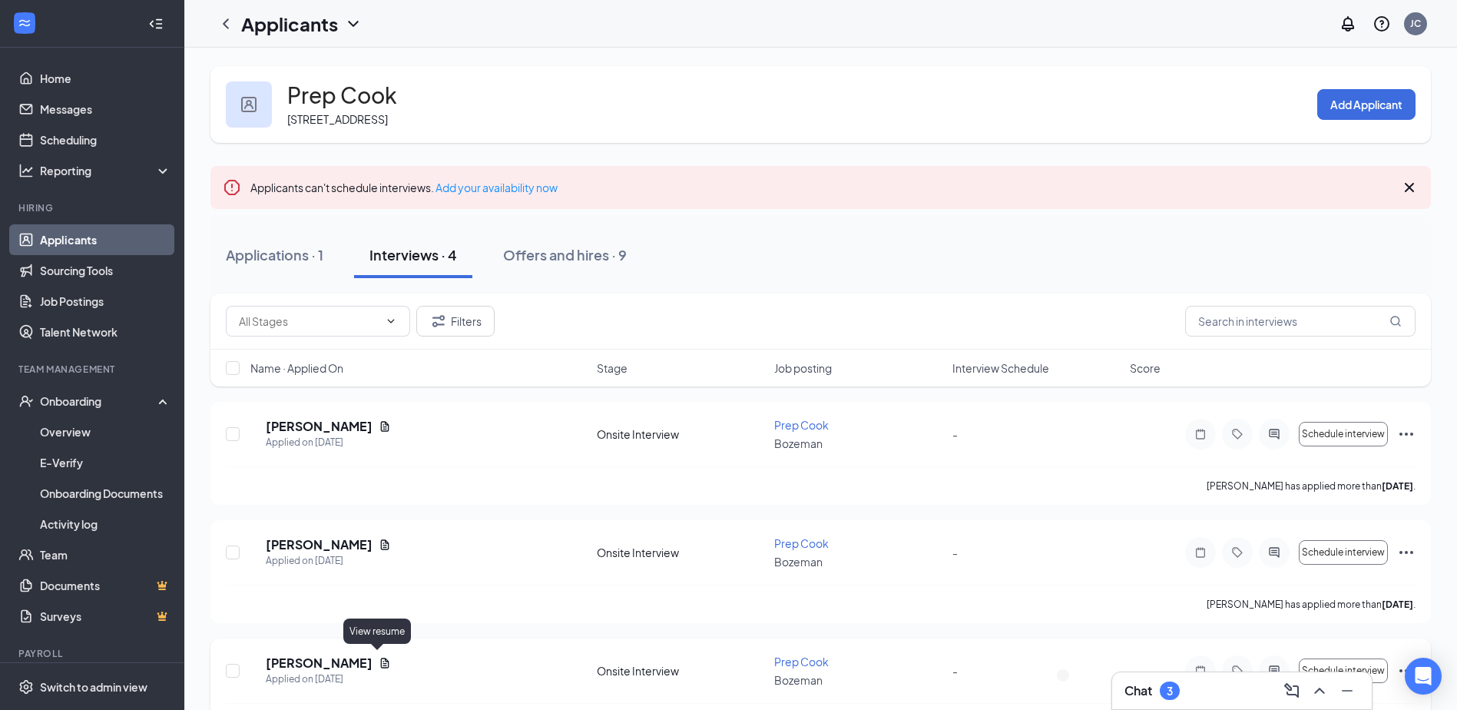
click at [381, 659] on icon "Document" at bounding box center [385, 662] width 8 height 10
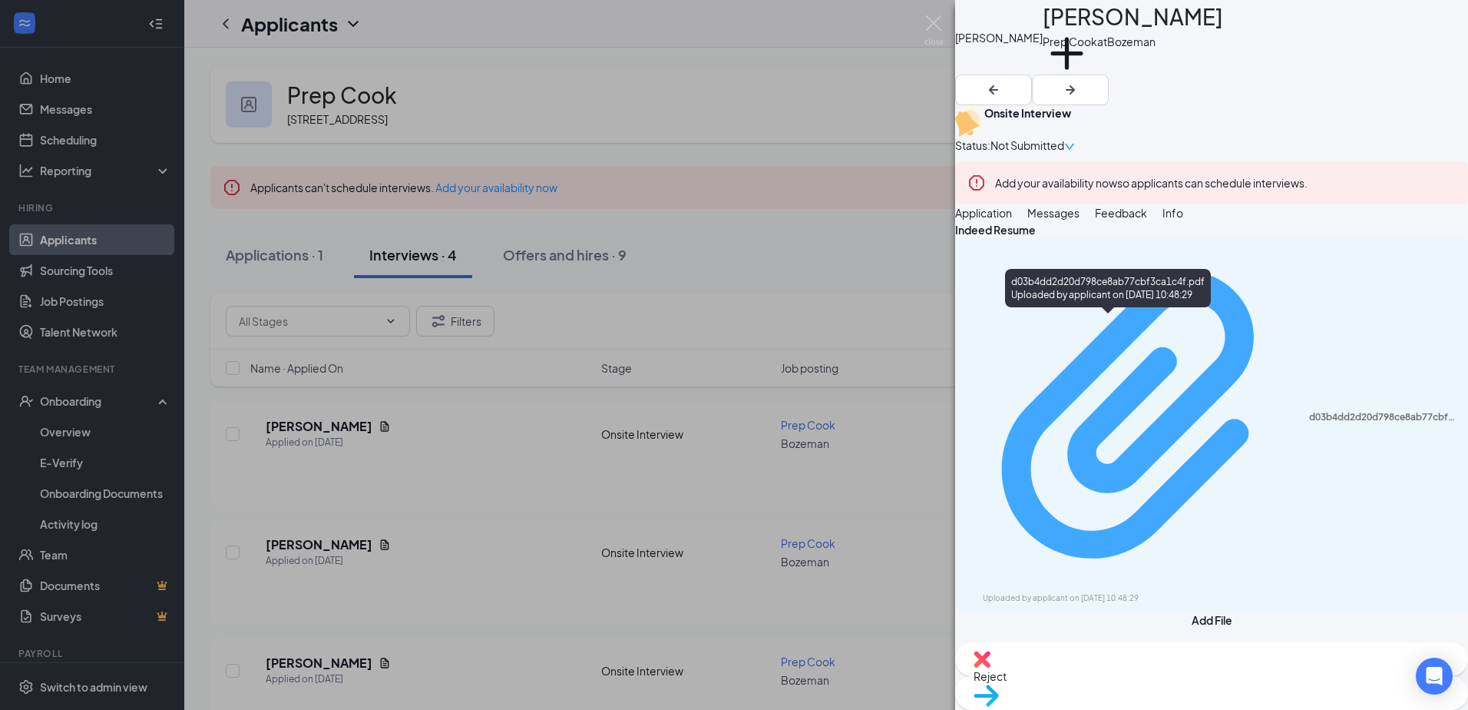
click at [1108, 592] on div "Uploaded by applicant on [DATE] 10:48:29" at bounding box center [1098, 598] width 230 height 12
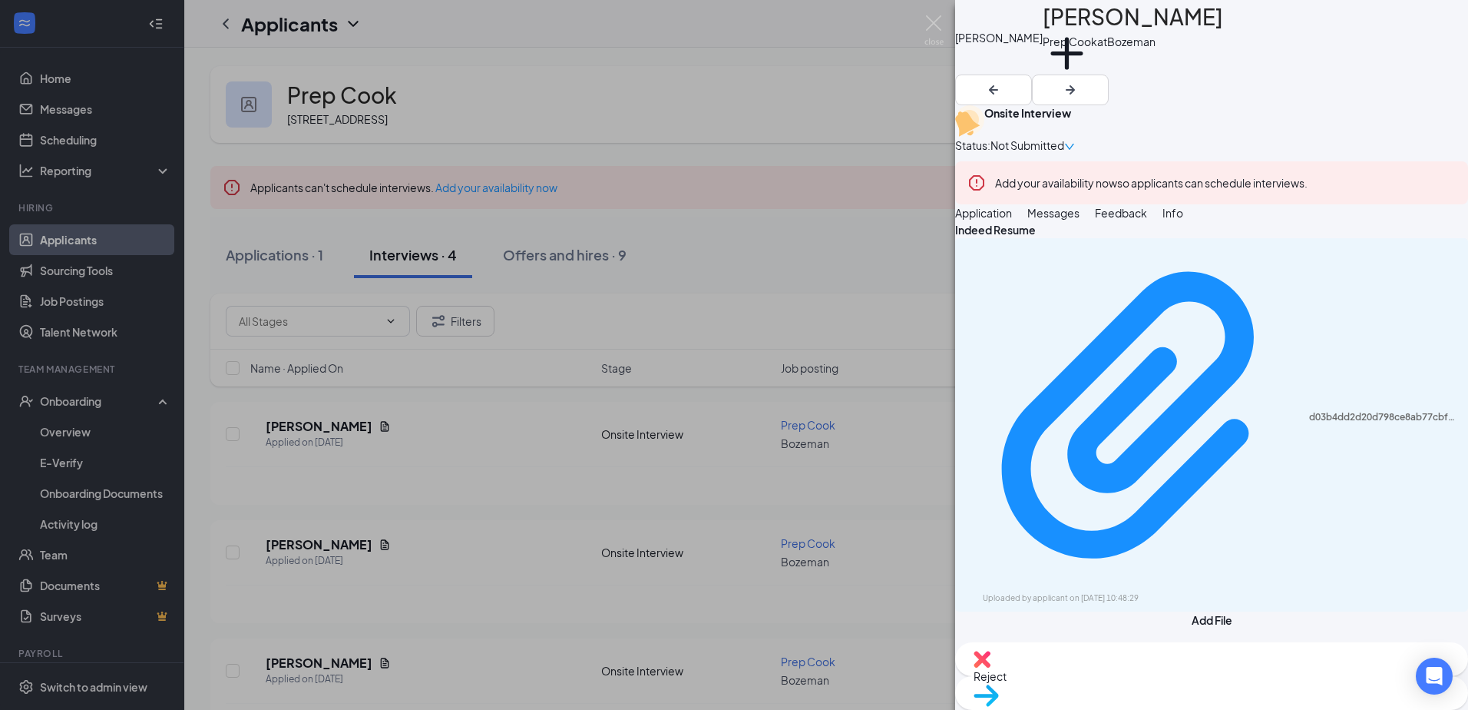
click at [570, 603] on div "[PERSON_NAME] [PERSON_NAME] Prep Cook at [GEOGRAPHIC_DATA] Add a tag Onsite Int…" at bounding box center [734, 355] width 1468 height 710
